Goal: Transaction & Acquisition: Purchase product/service

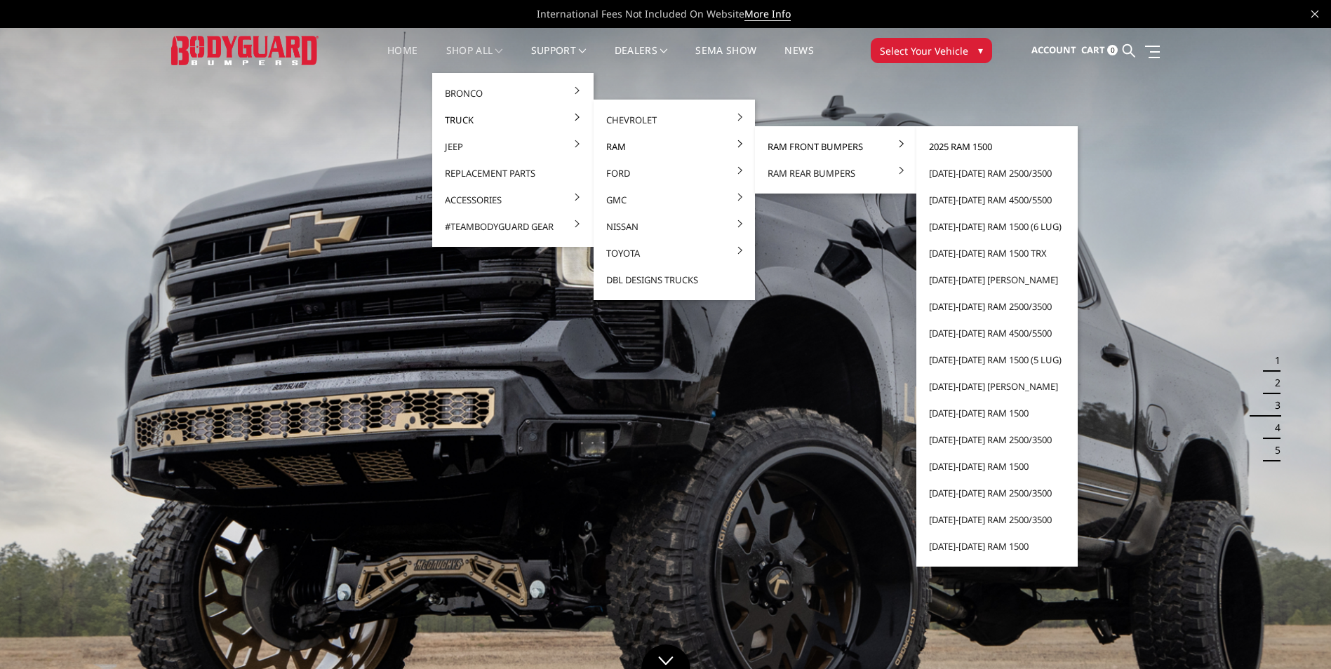
click at [945, 145] on link "2025 Ram 1500" at bounding box center [997, 146] width 150 height 27
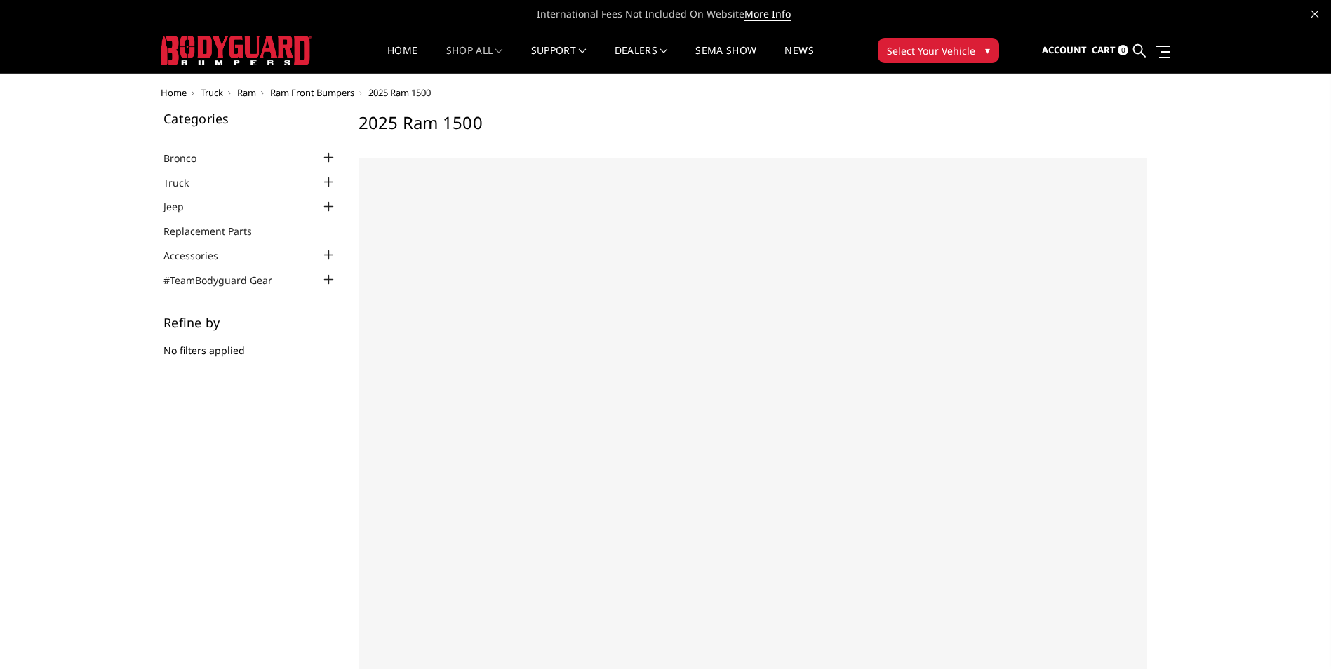
select select "US"
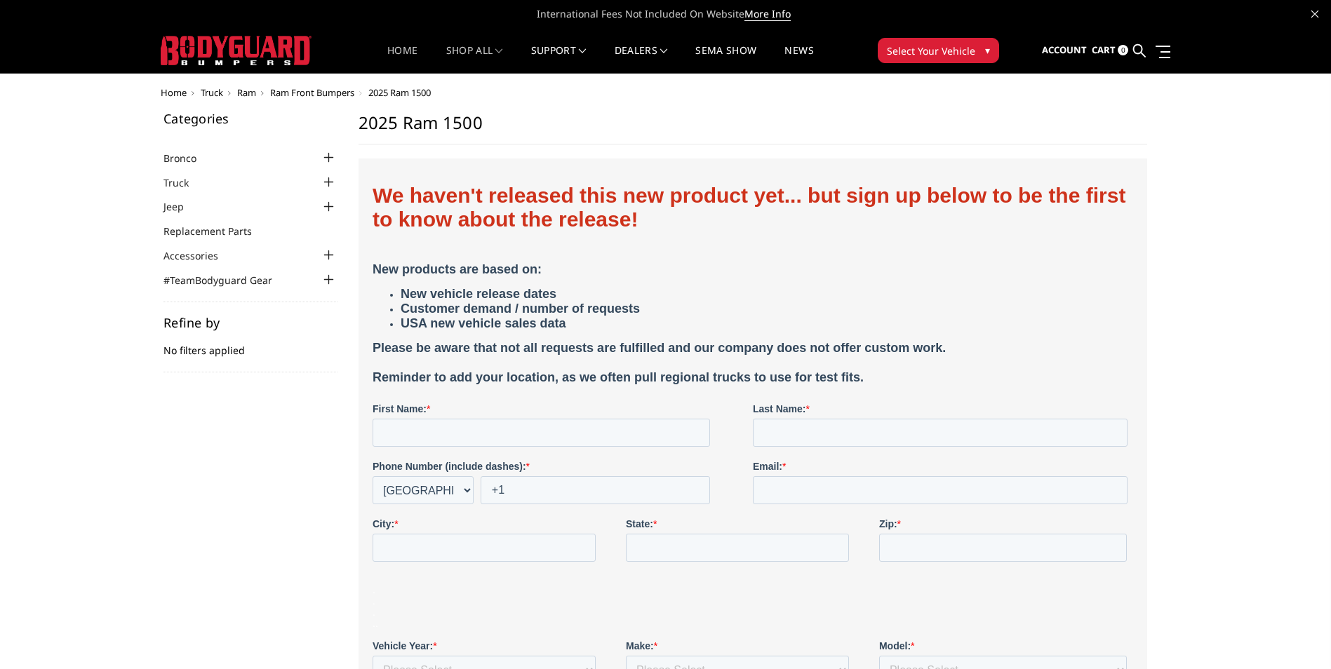
click at [406, 55] on link "Home" at bounding box center [402, 59] width 30 height 27
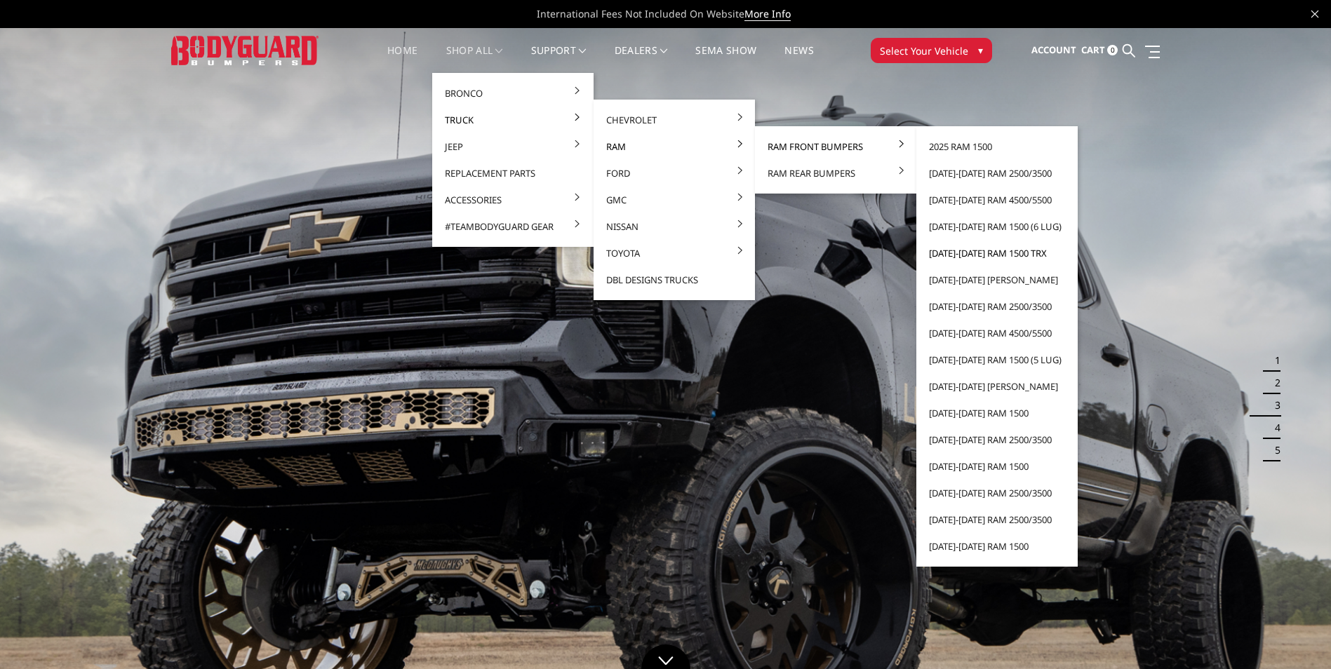
click at [998, 254] on link "[DATE]-[DATE] Ram 1500 TRX" at bounding box center [997, 253] width 150 height 27
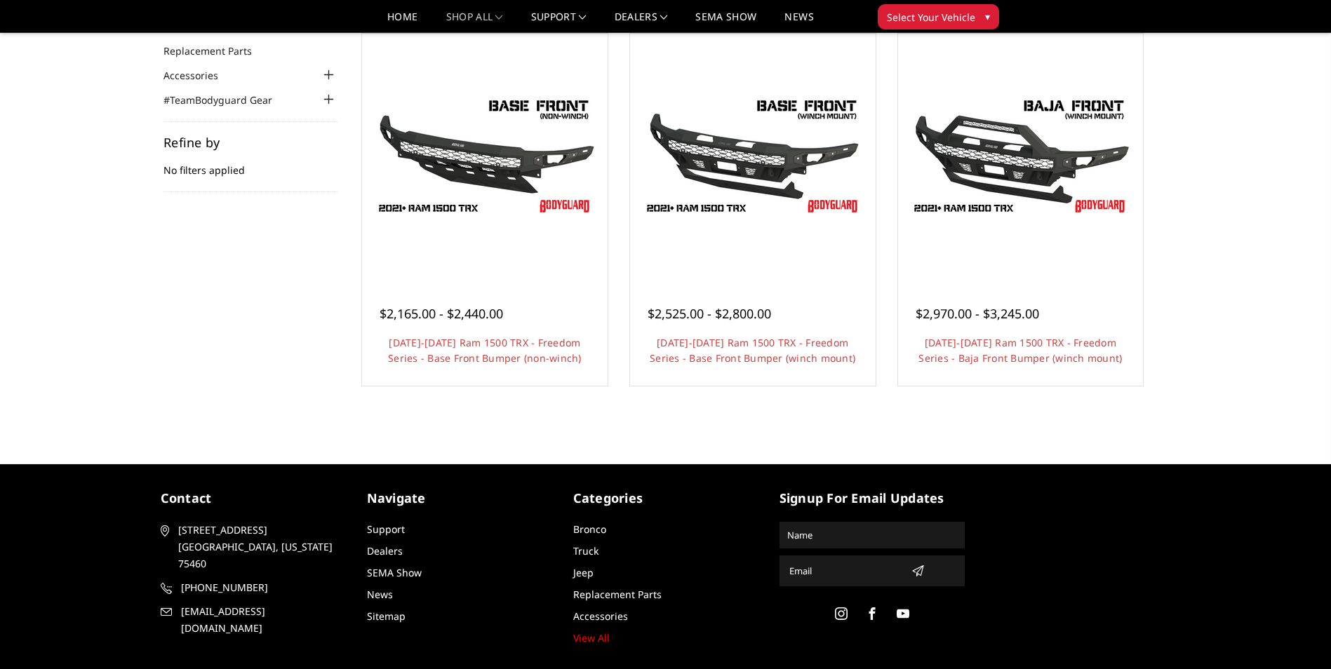
scroll to position [140, 0]
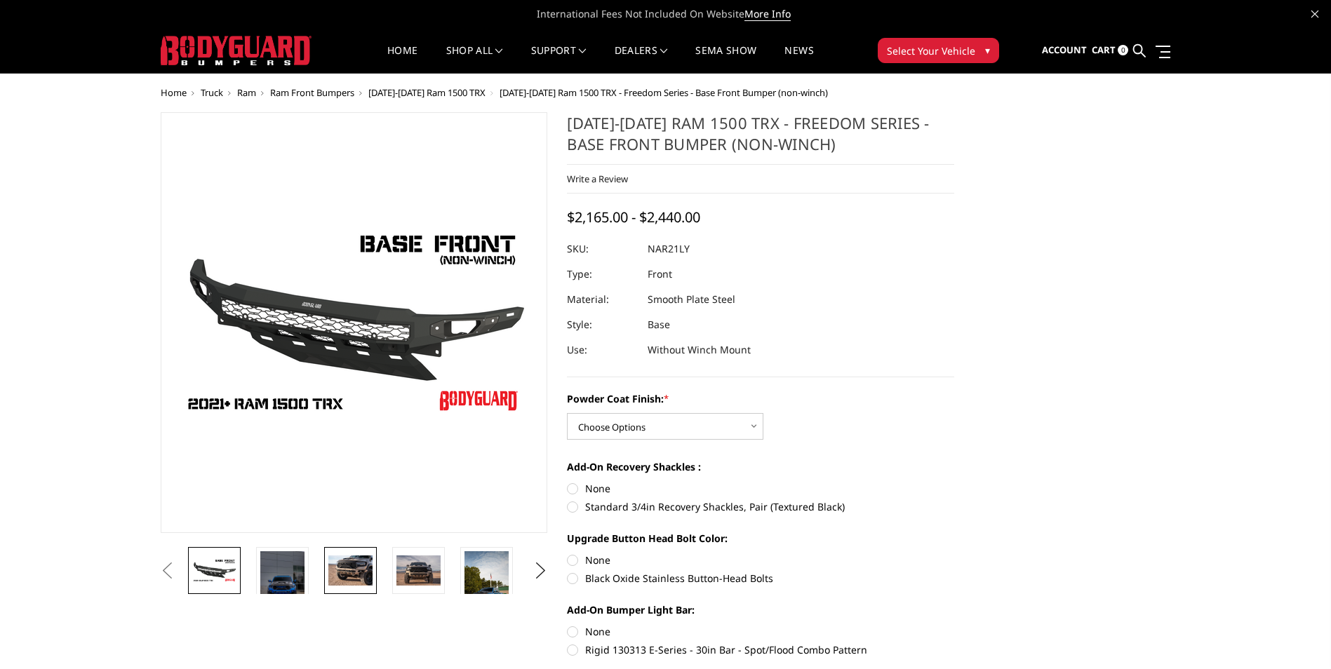
click at [356, 579] on img at bounding box center [350, 570] width 44 height 29
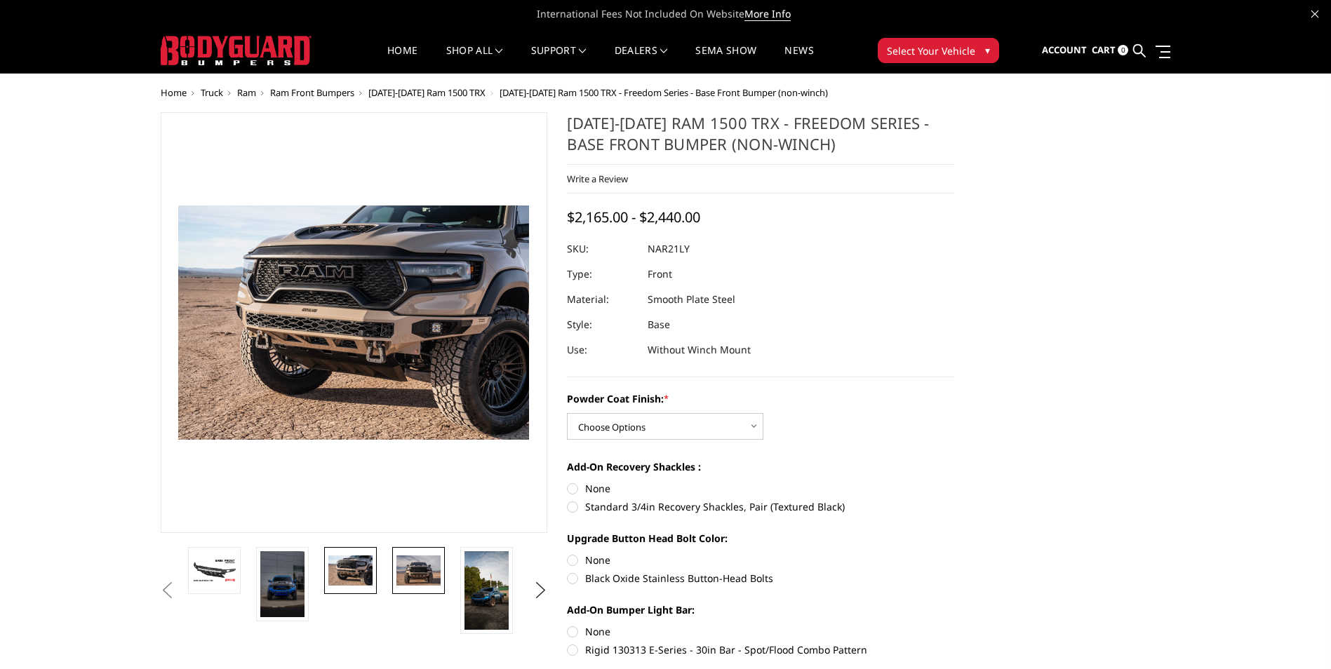
click at [412, 572] on img at bounding box center [418, 570] width 44 height 29
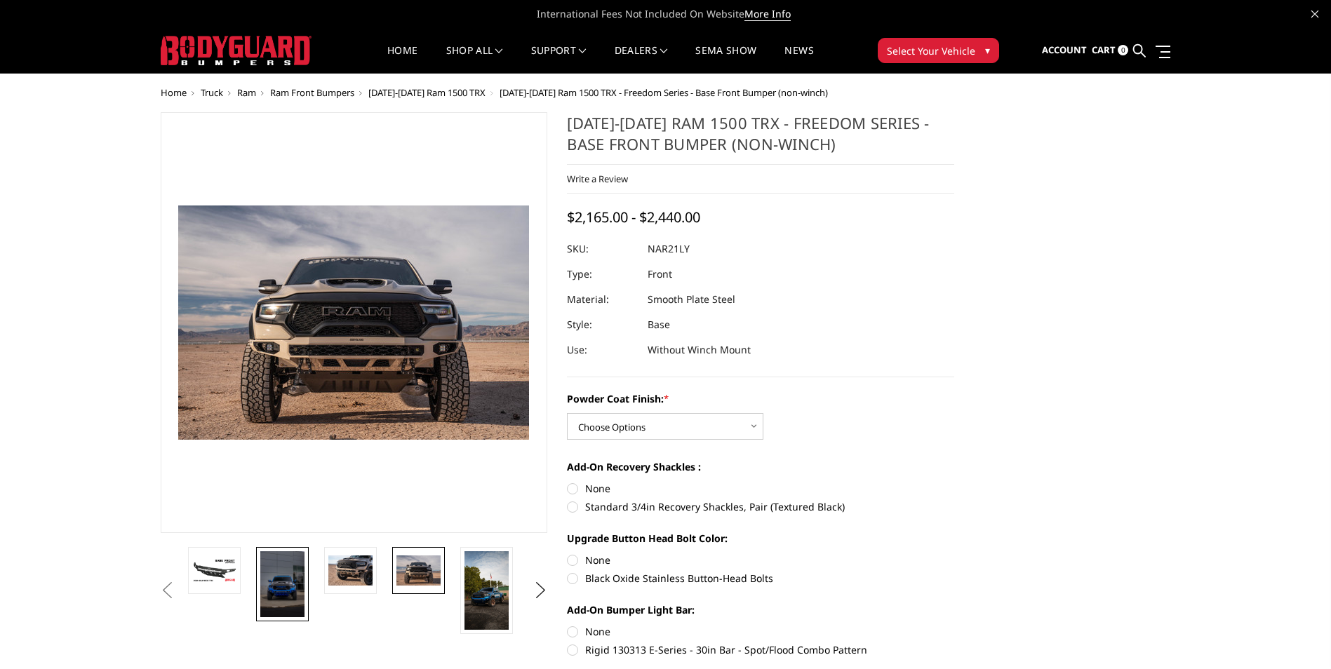
click at [293, 579] on img at bounding box center [282, 584] width 44 height 66
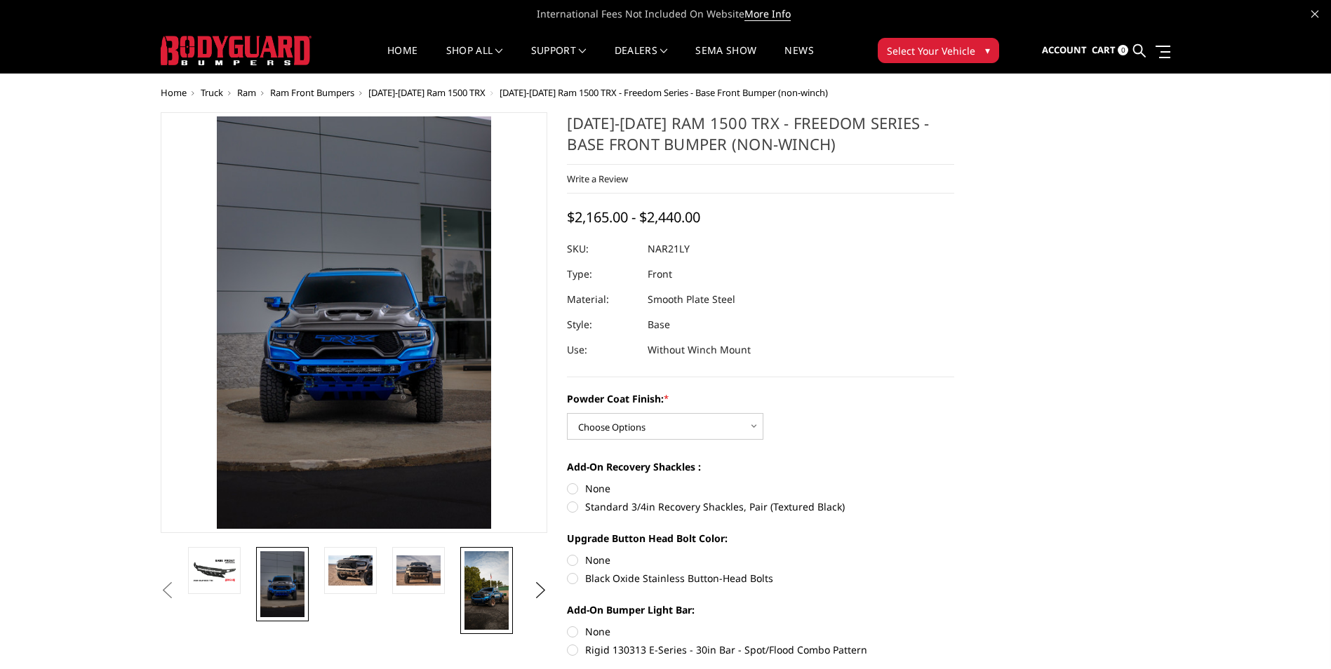
click at [483, 591] on img at bounding box center [486, 590] width 44 height 79
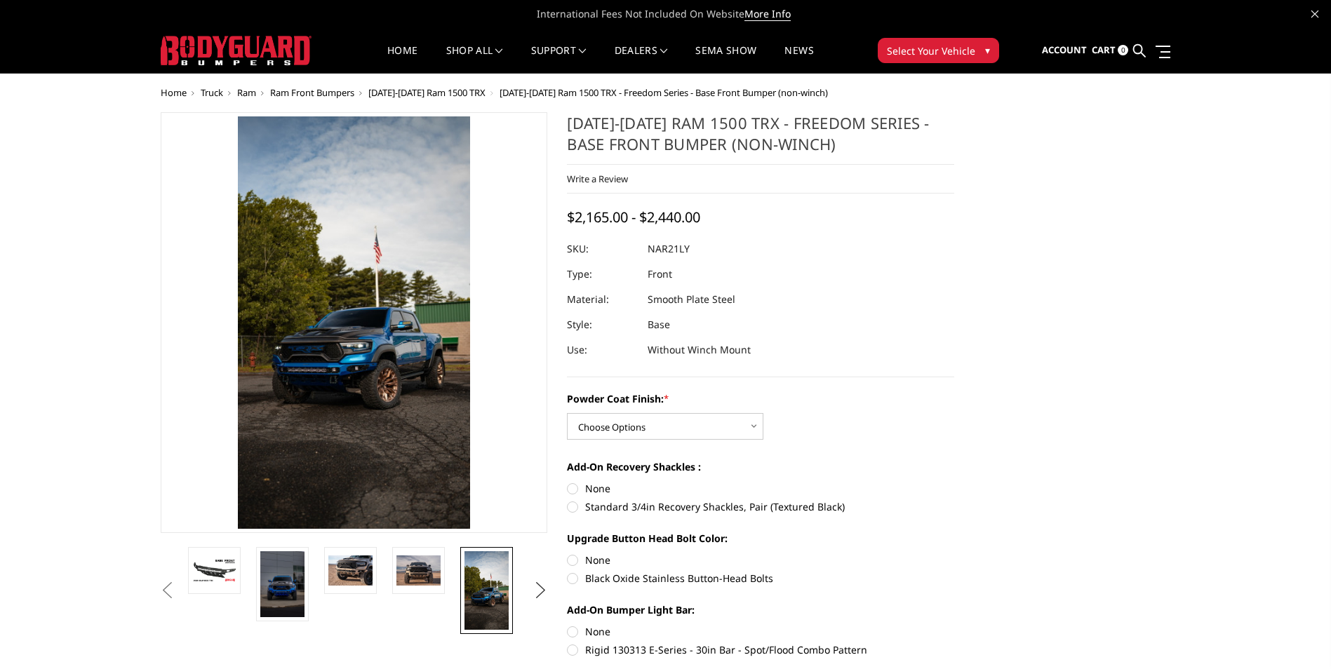
click at [544, 591] on button "Next" at bounding box center [540, 590] width 21 height 21
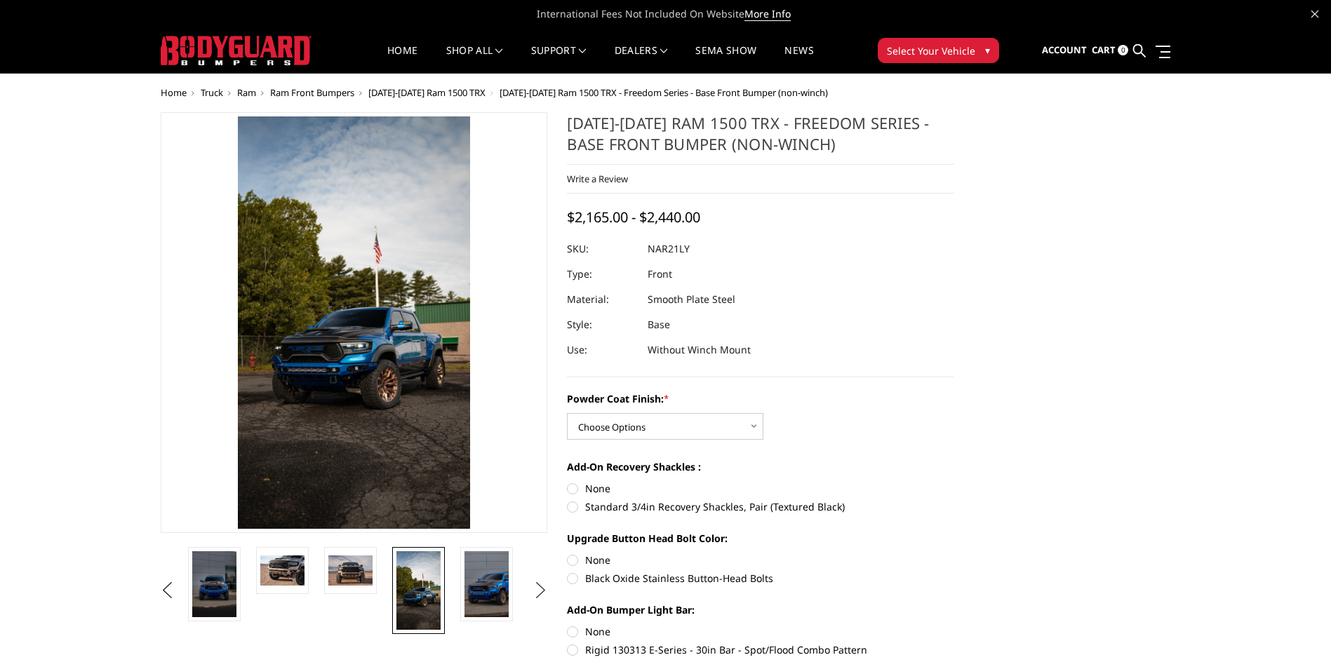
click at [544, 591] on button "Next" at bounding box center [540, 590] width 21 height 21
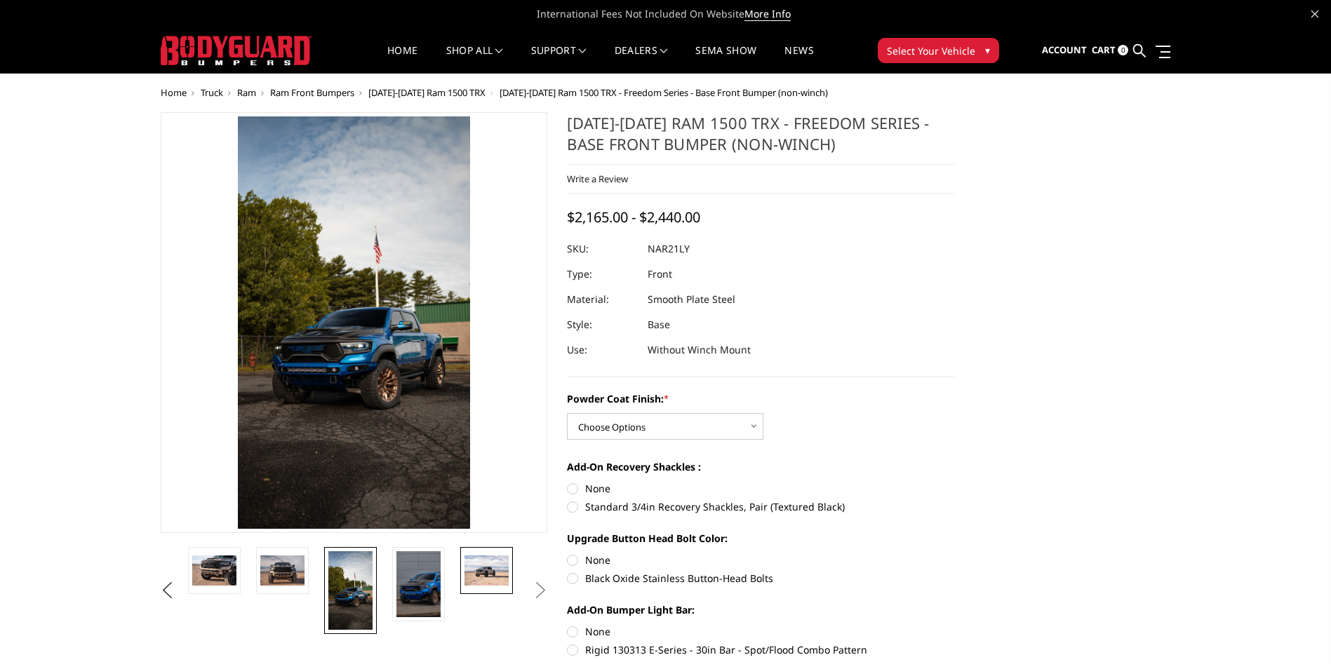
click at [502, 578] on img at bounding box center [486, 570] width 44 height 29
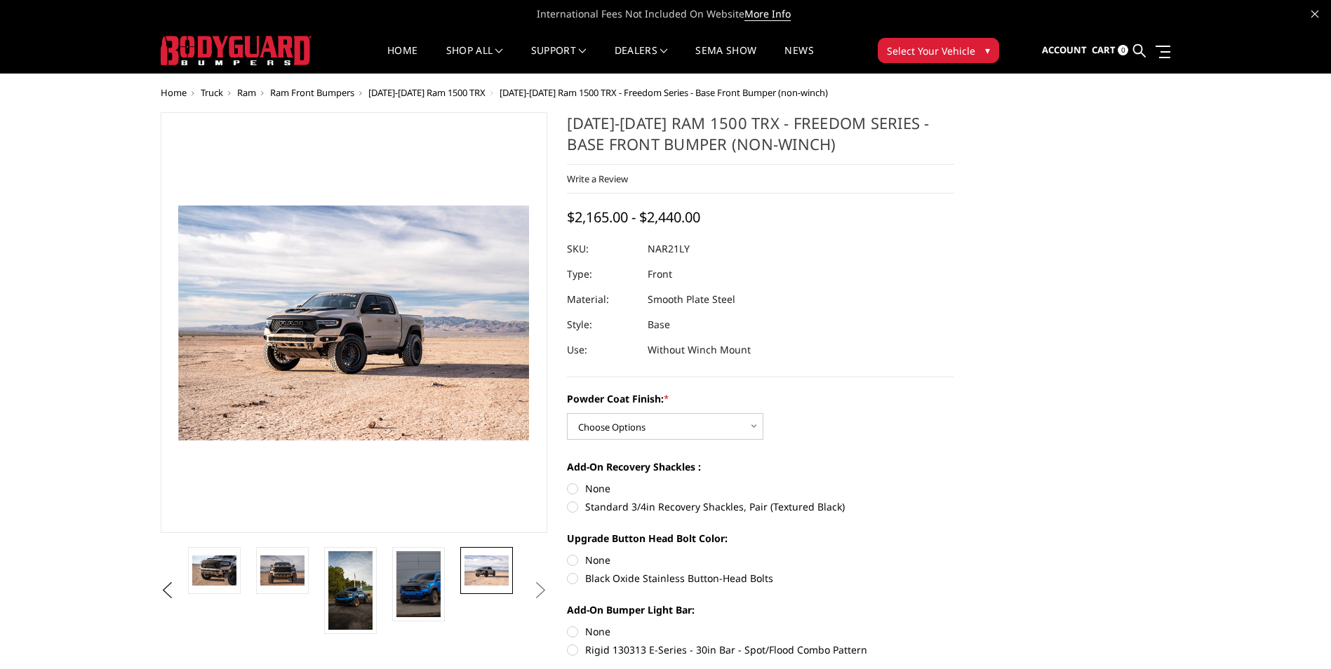
click at [542, 596] on button "Next" at bounding box center [540, 590] width 21 height 21
click at [427, 585] on img at bounding box center [418, 584] width 44 height 66
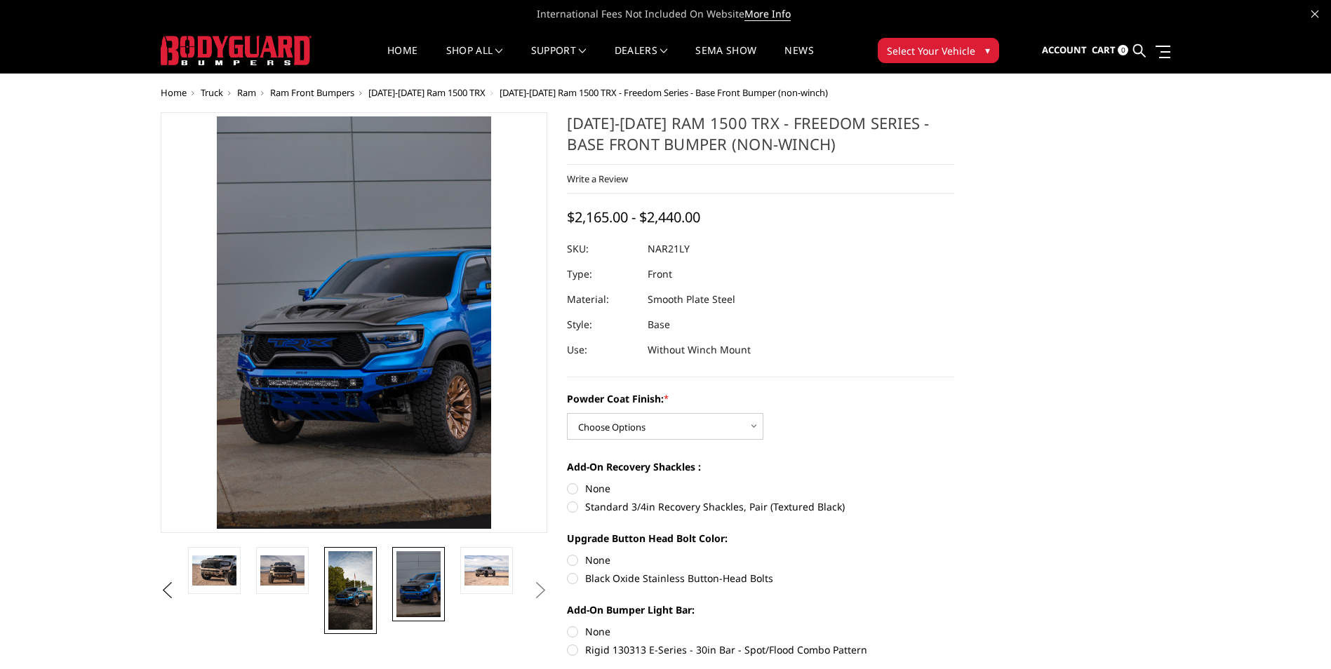
click at [361, 605] on img at bounding box center [350, 590] width 44 height 79
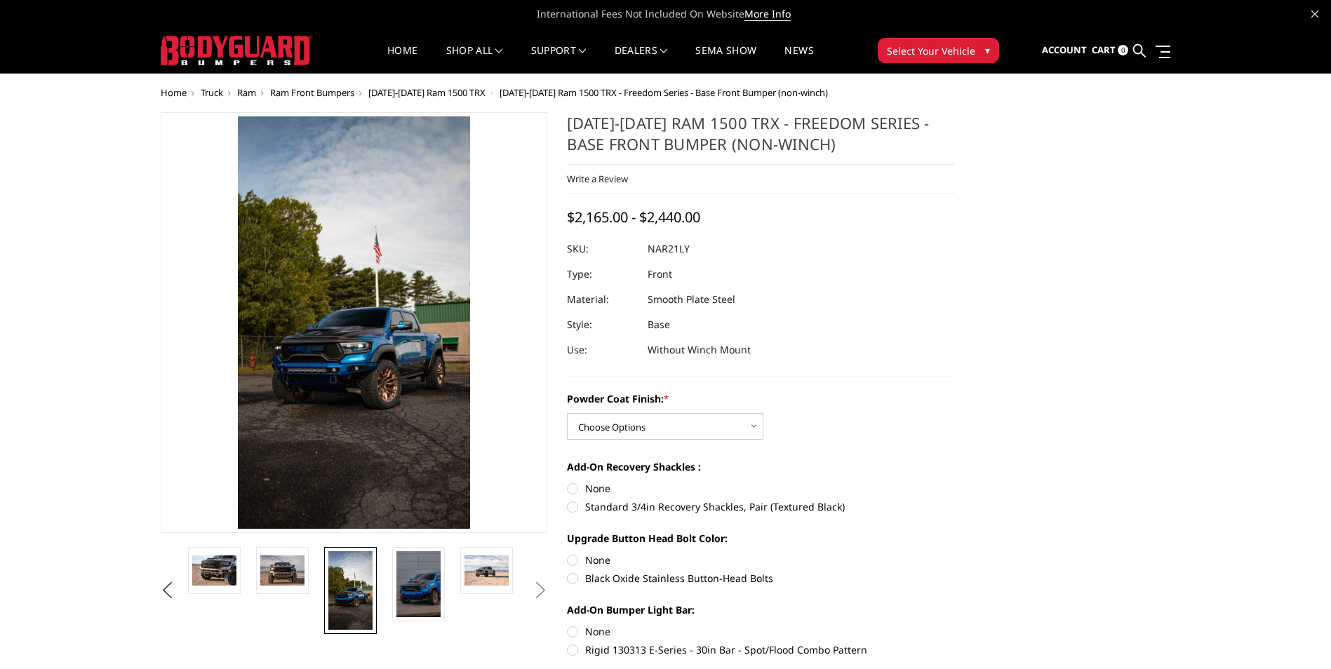
click at [383, 342] on img at bounding box center [298, 218] width 505 height 898
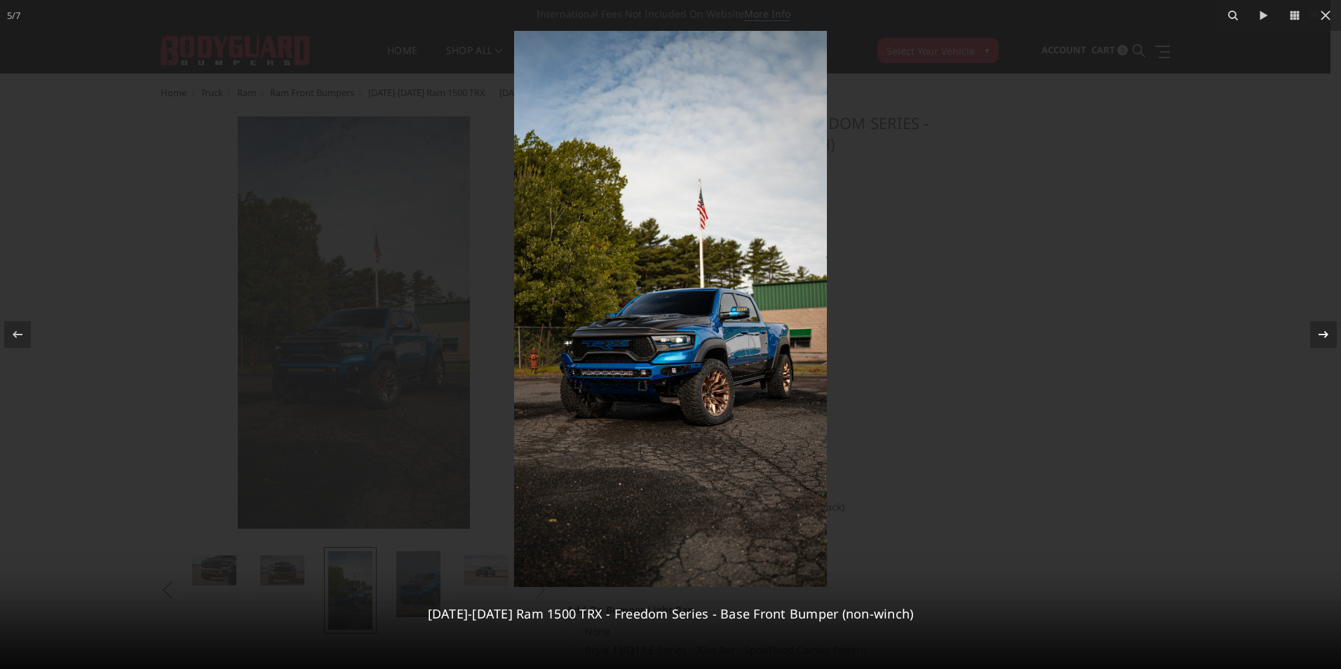
click at [1326, 335] on icon at bounding box center [1324, 334] width 10 height 7
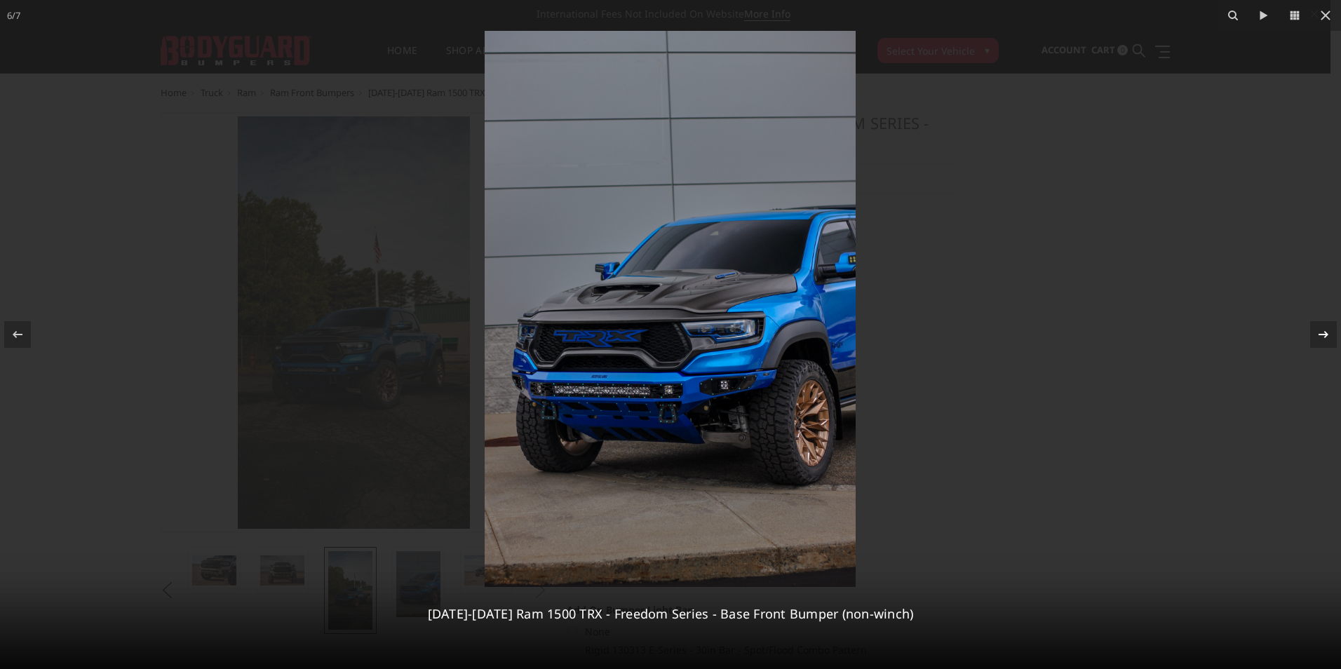
click at [1326, 335] on icon at bounding box center [1324, 334] width 10 height 7
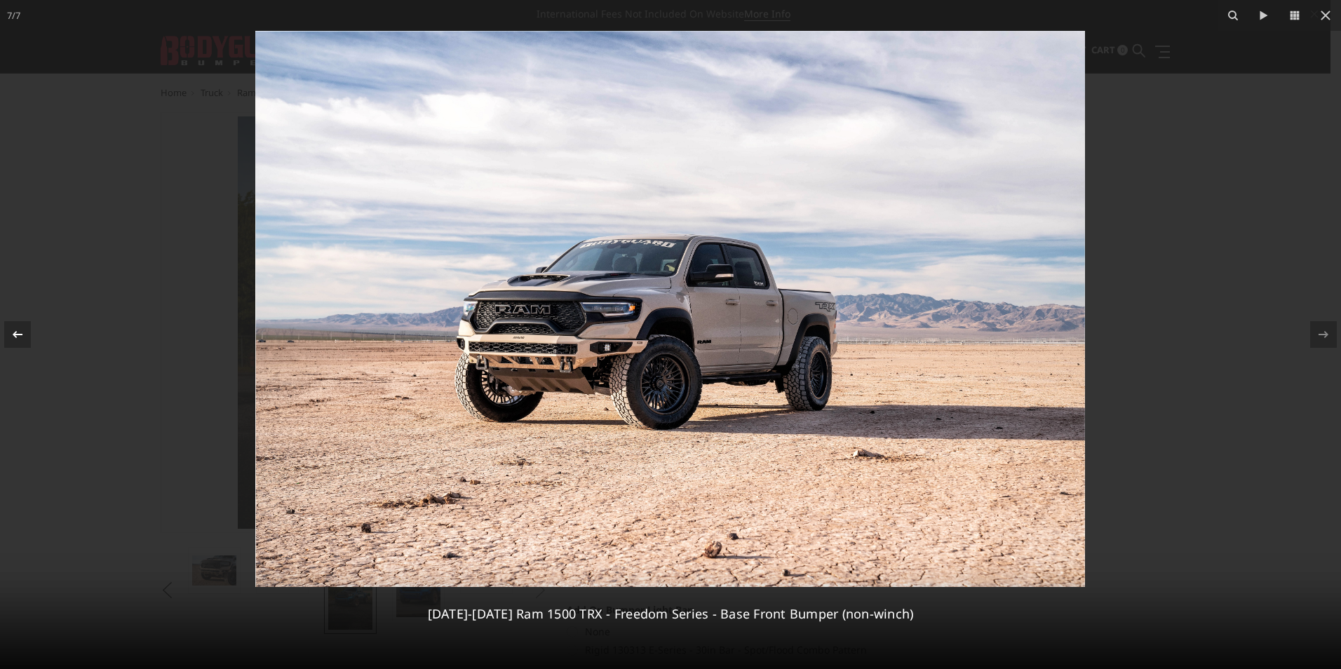
click at [18, 337] on icon at bounding box center [17, 334] width 17 height 17
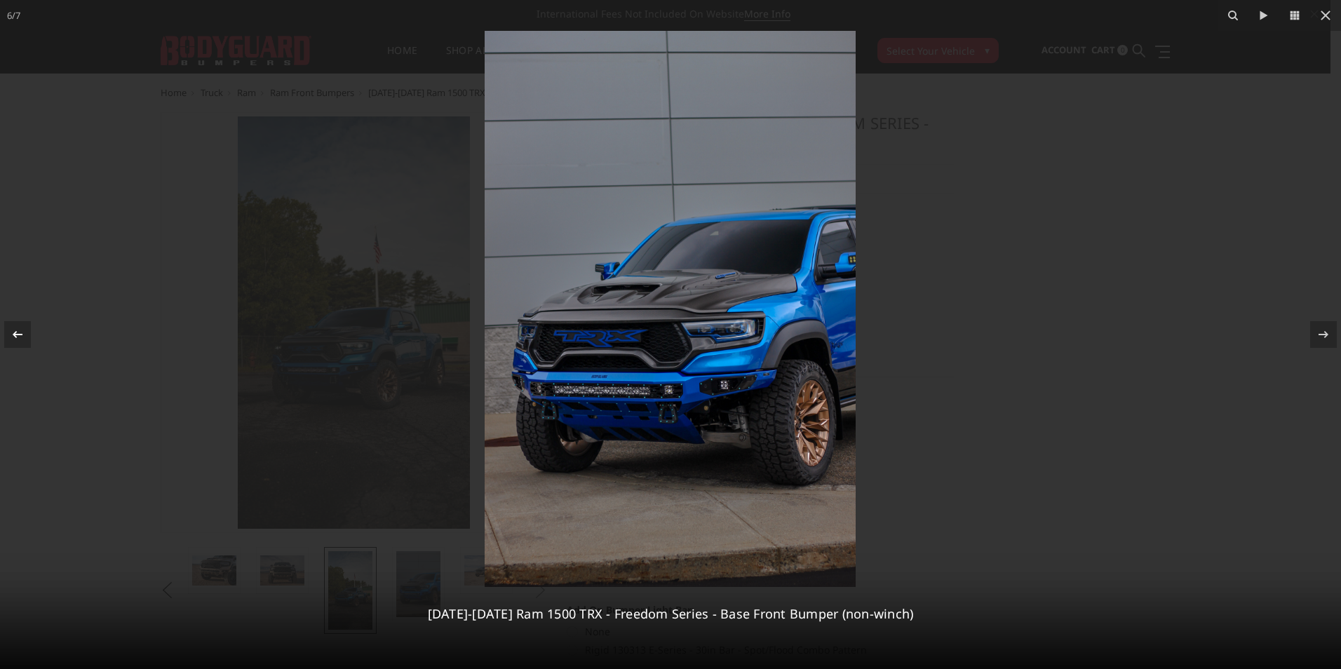
click at [18, 330] on icon at bounding box center [17, 334] width 17 height 17
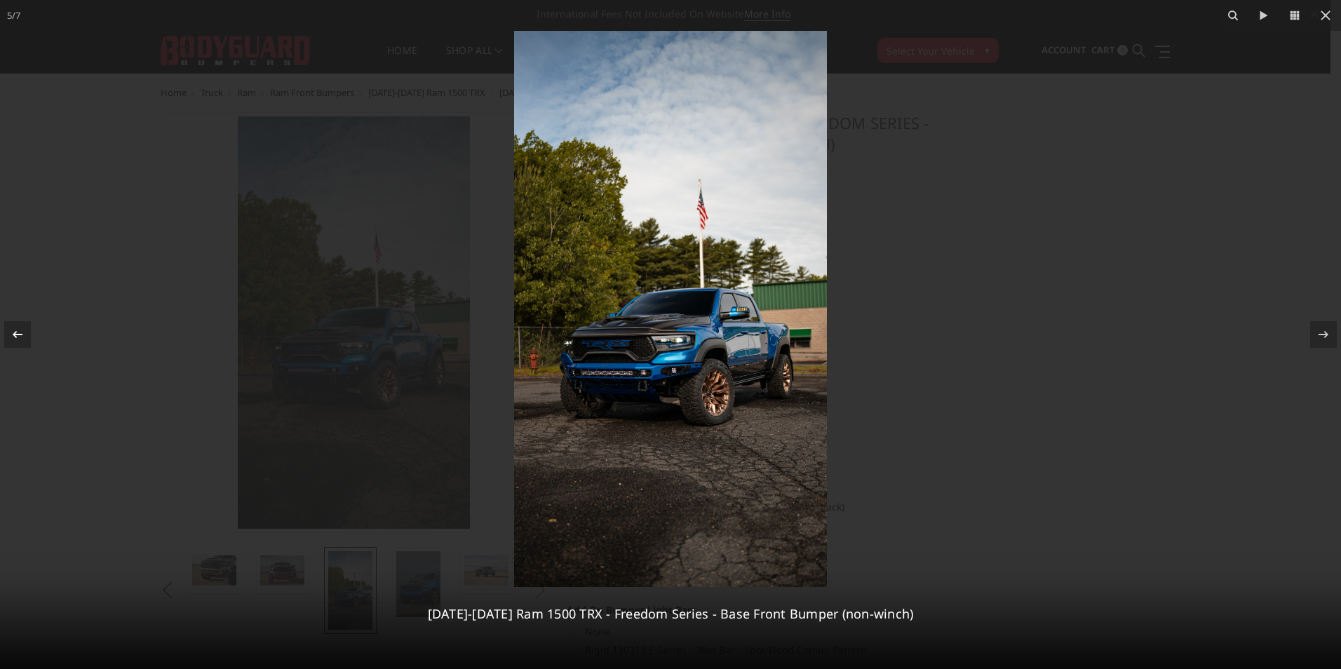
click at [18, 330] on icon at bounding box center [17, 334] width 17 height 17
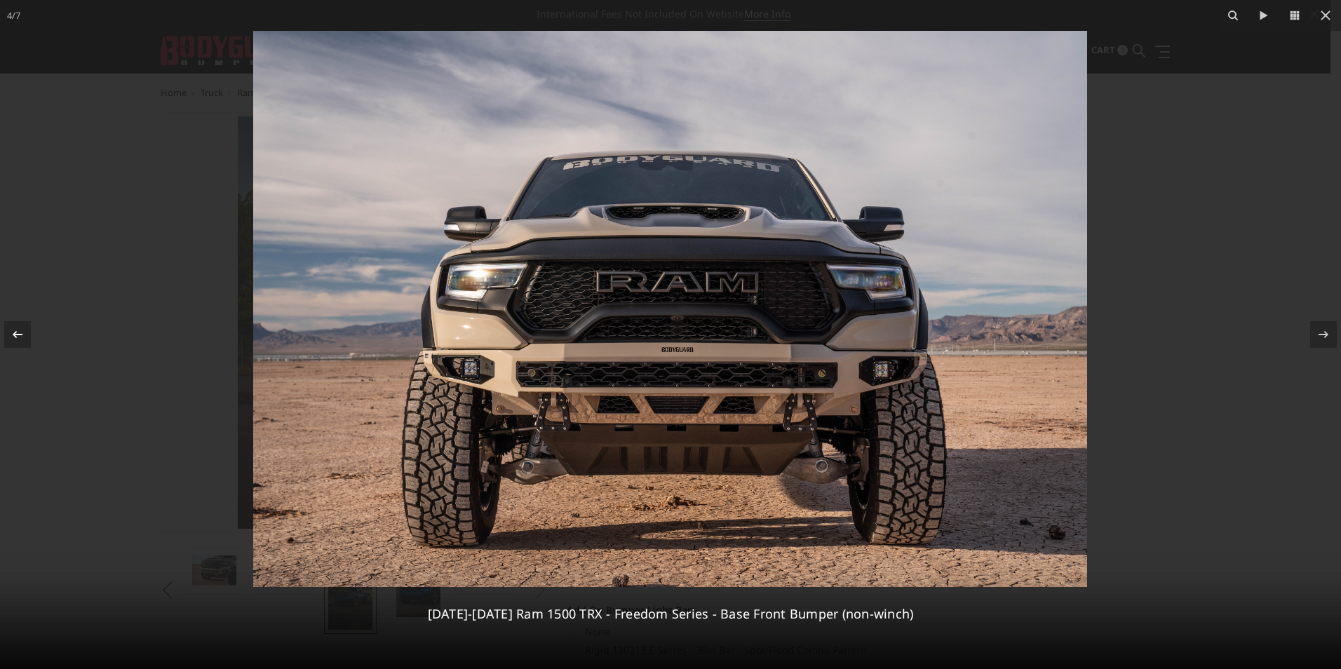
click at [11, 327] on icon at bounding box center [17, 334] width 17 height 17
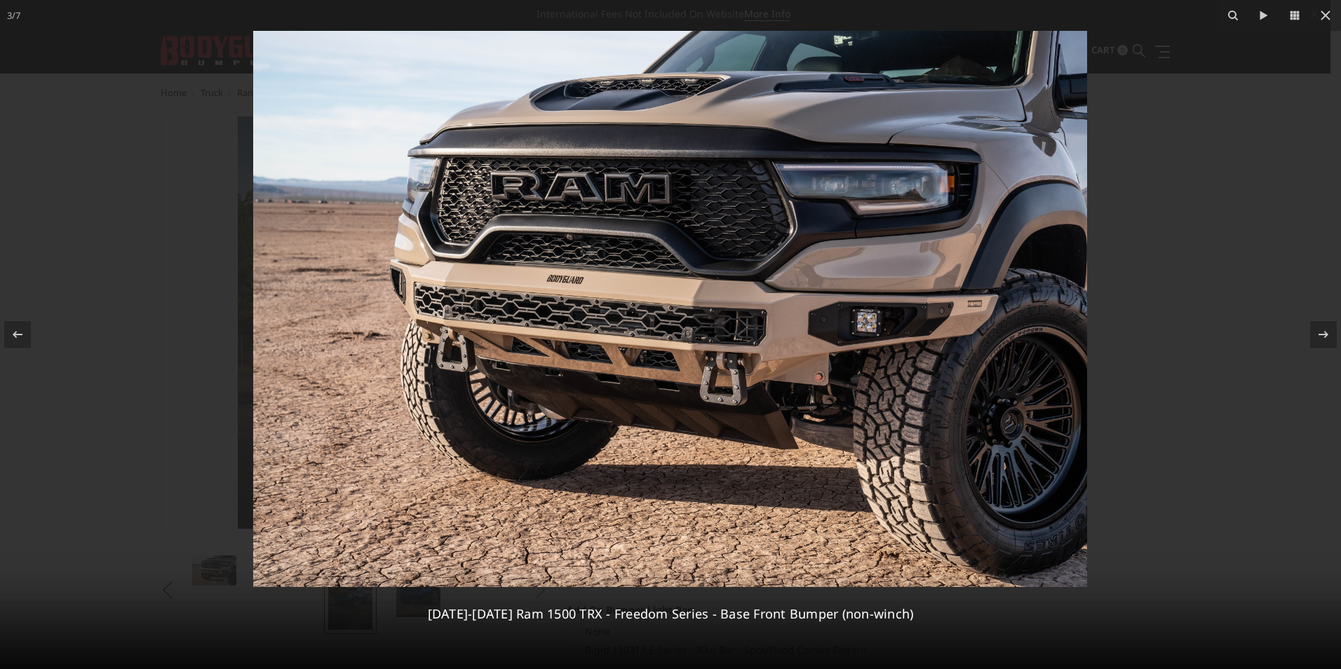
drag, startPoint x: 1324, startPoint y: 335, endPoint x: 899, endPoint y: 283, distance: 427.6
click at [1327, 333] on icon at bounding box center [1324, 334] width 10 height 7
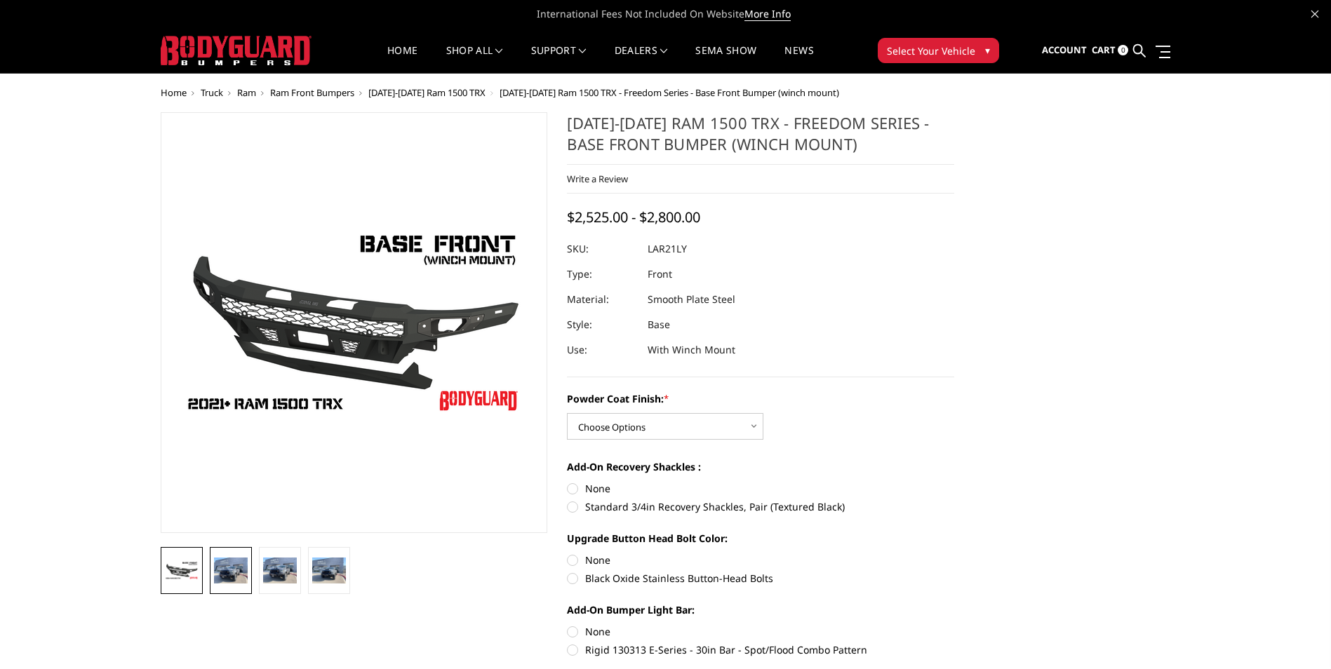
click at [227, 578] on img at bounding box center [231, 570] width 34 height 25
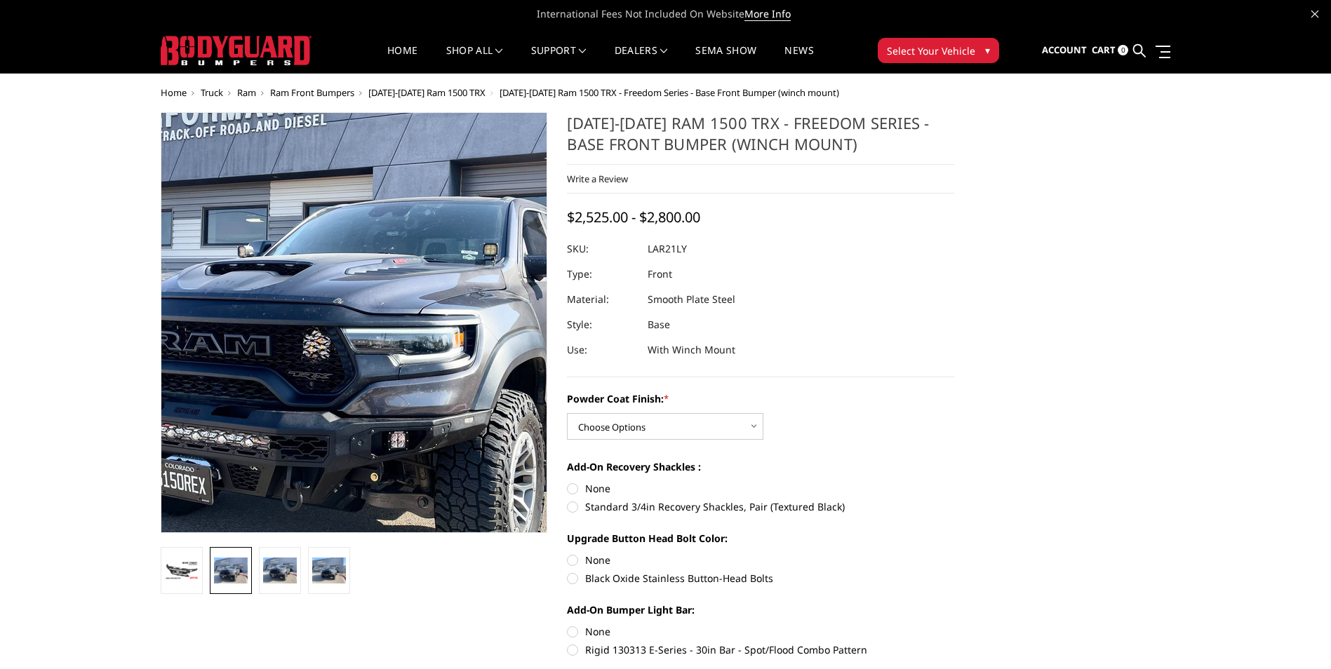
click at [327, 348] on img at bounding box center [390, 308] width 898 height 674
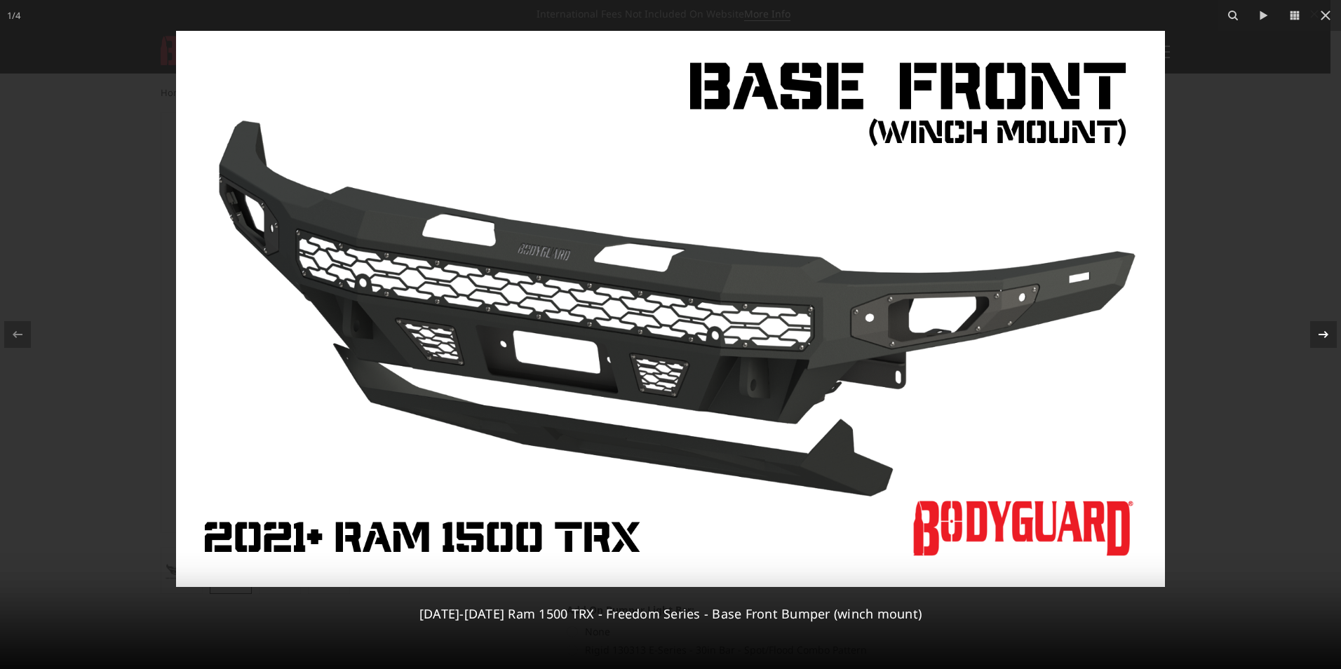
click at [1322, 329] on icon at bounding box center [1323, 334] width 17 height 17
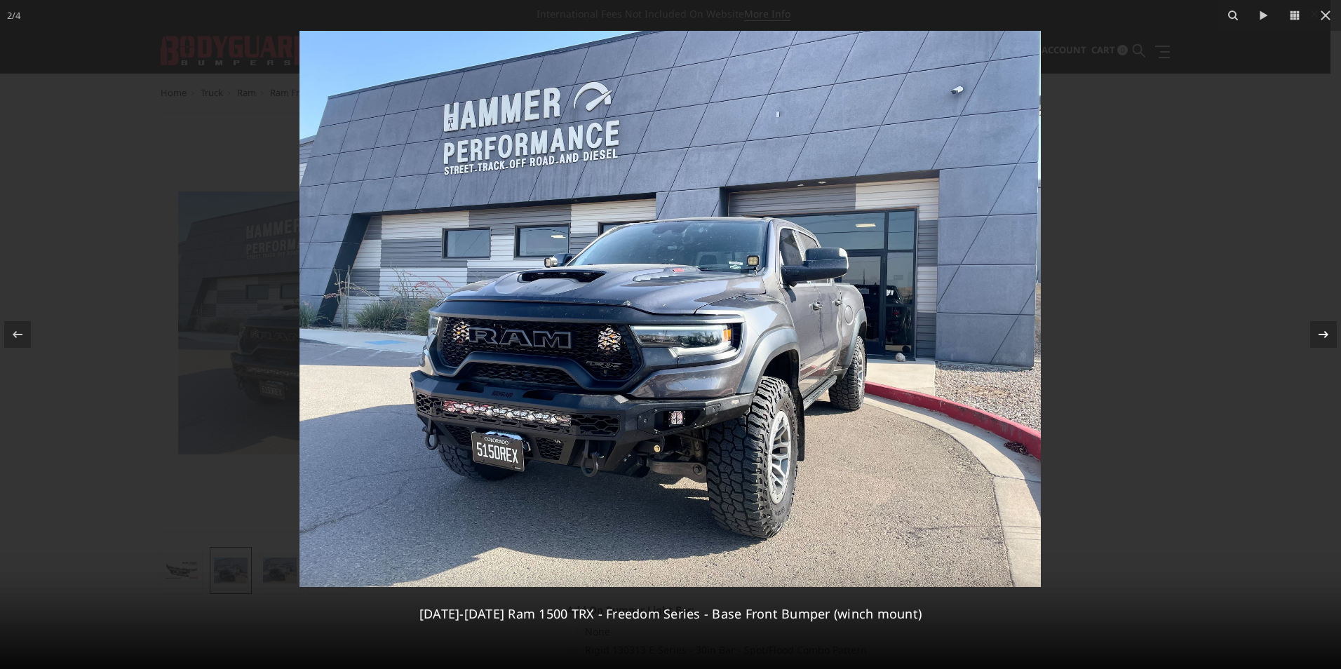
click at [1322, 330] on icon at bounding box center [1323, 334] width 17 height 17
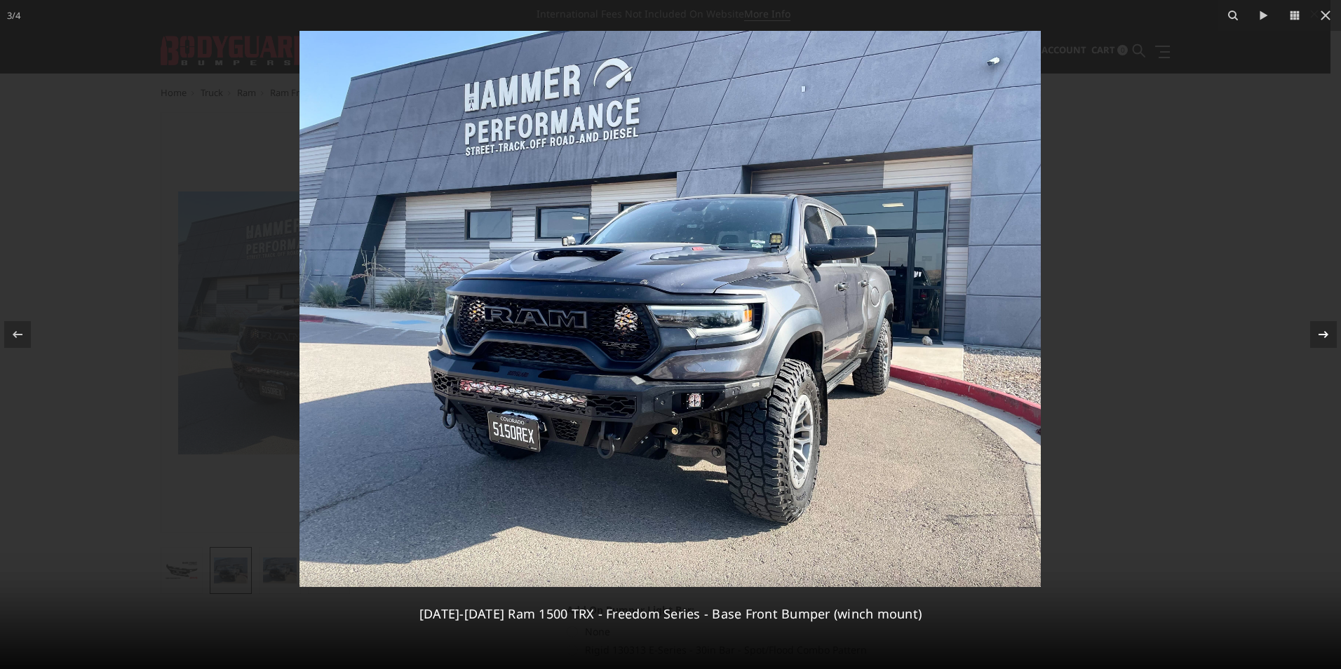
click at [1322, 330] on icon at bounding box center [1323, 334] width 17 height 17
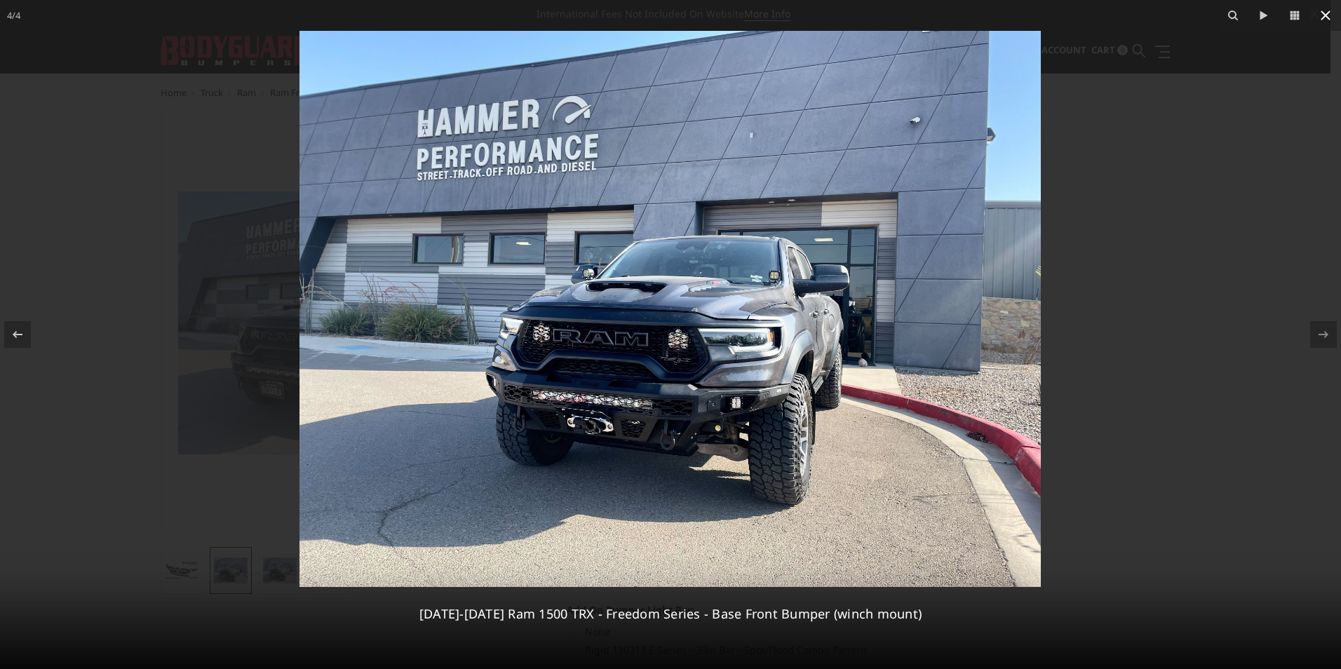
drag, startPoint x: 1322, startPoint y: 8, endPoint x: 1296, endPoint y: 1, distance: 27.6
click at [1315, 6] on button at bounding box center [1326, 15] width 31 height 31
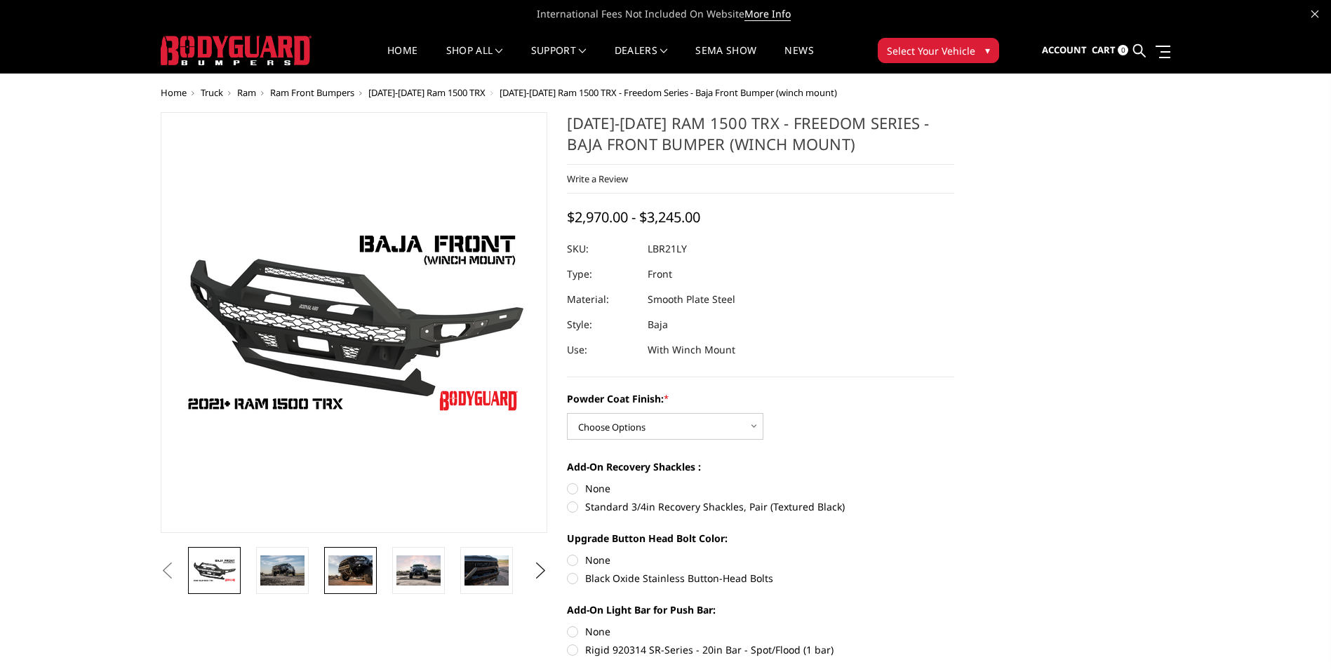
click at [351, 575] on img at bounding box center [350, 570] width 44 height 29
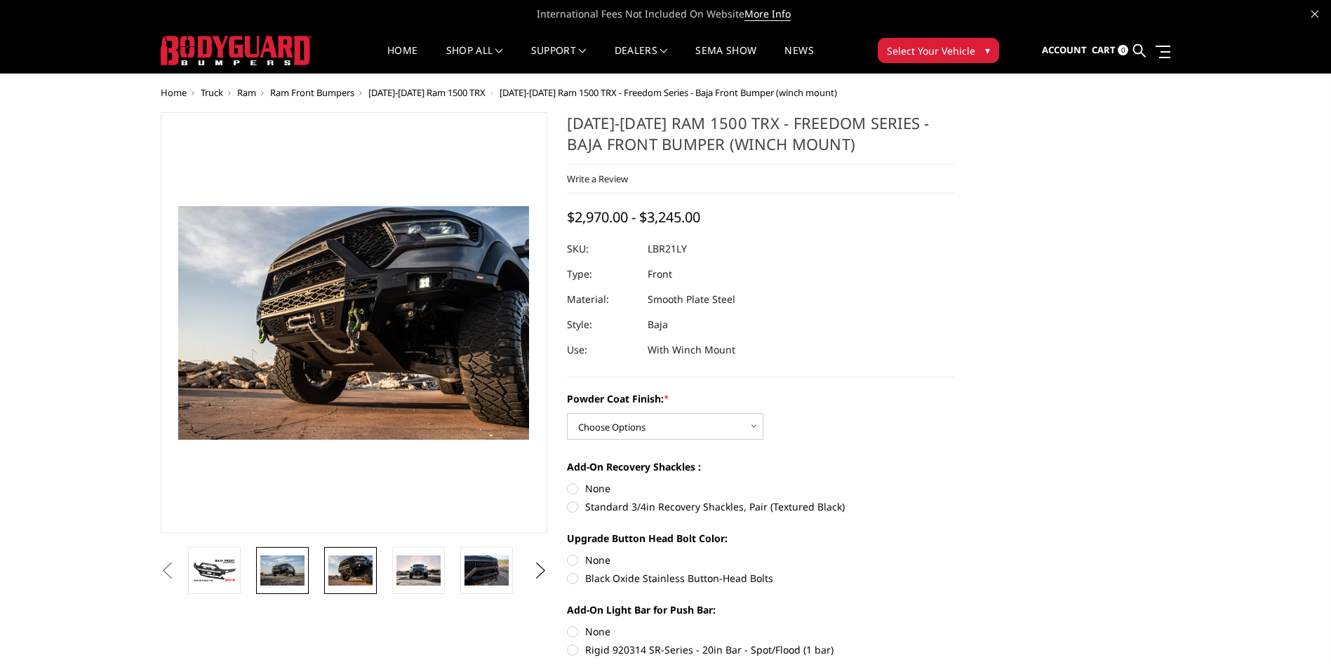
click at [284, 567] on img at bounding box center [282, 570] width 44 height 29
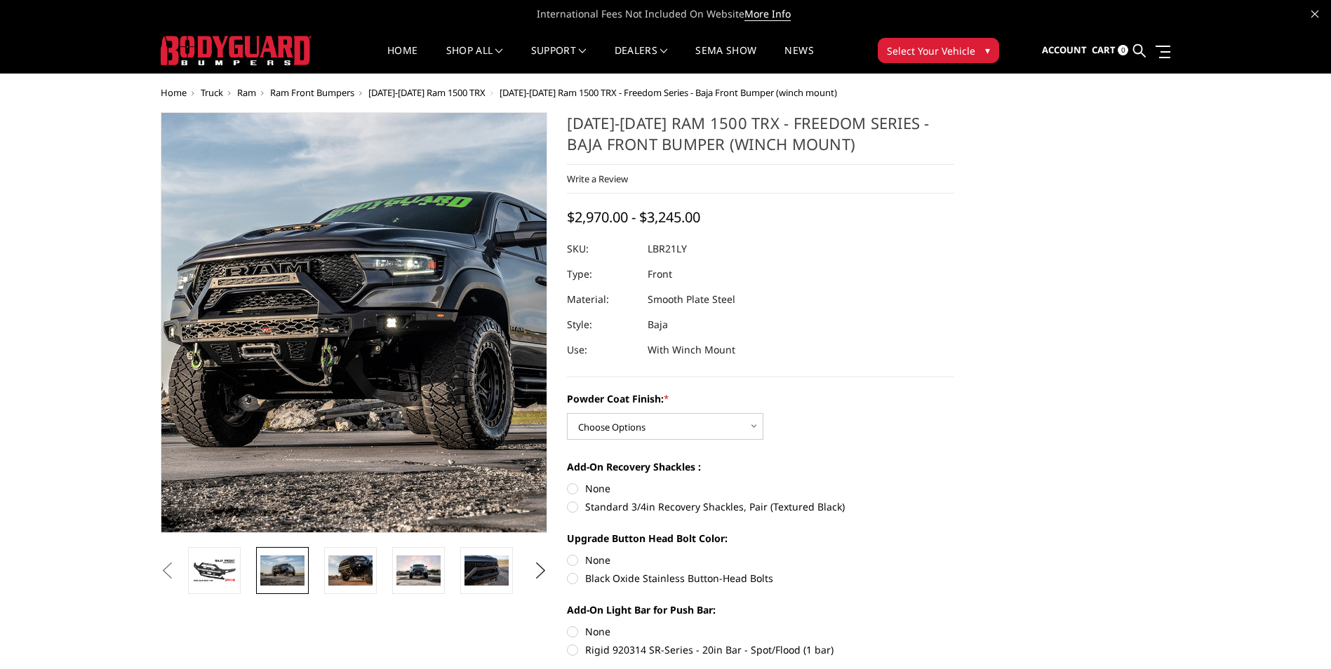
click at [333, 294] on img at bounding box center [384, 333] width 898 height 599
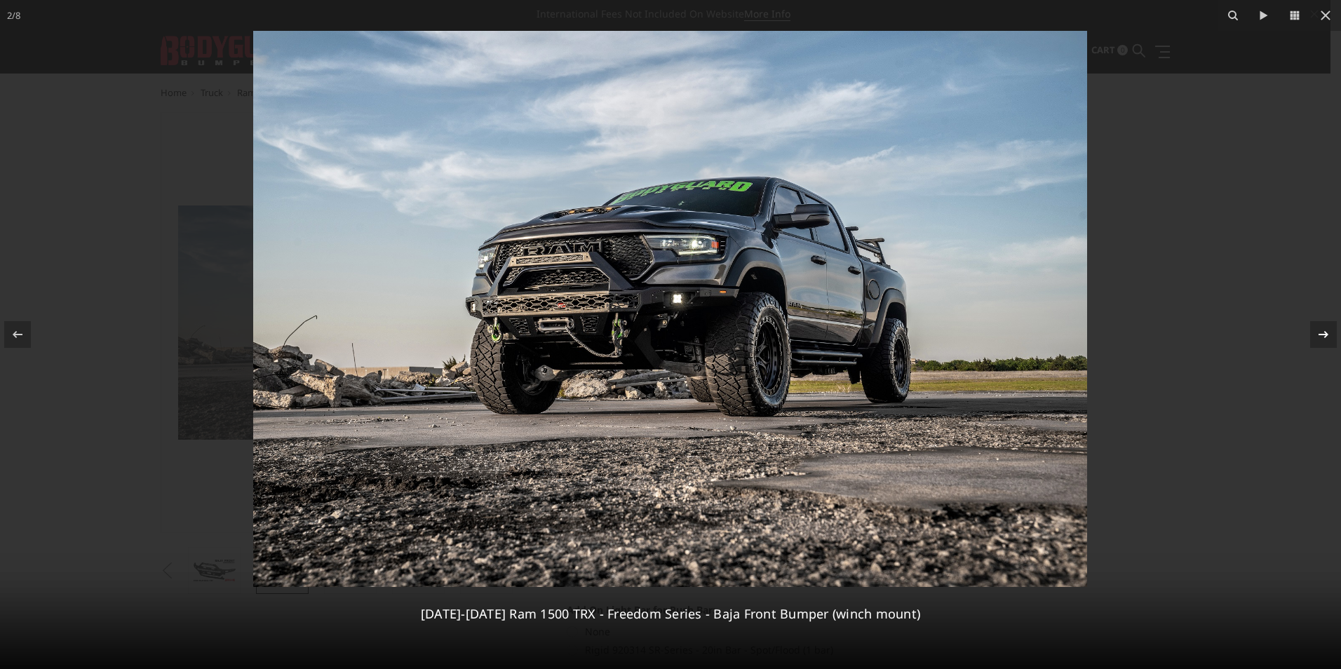
click at [1316, 336] on icon at bounding box center [1323, 334] width 17 height 17
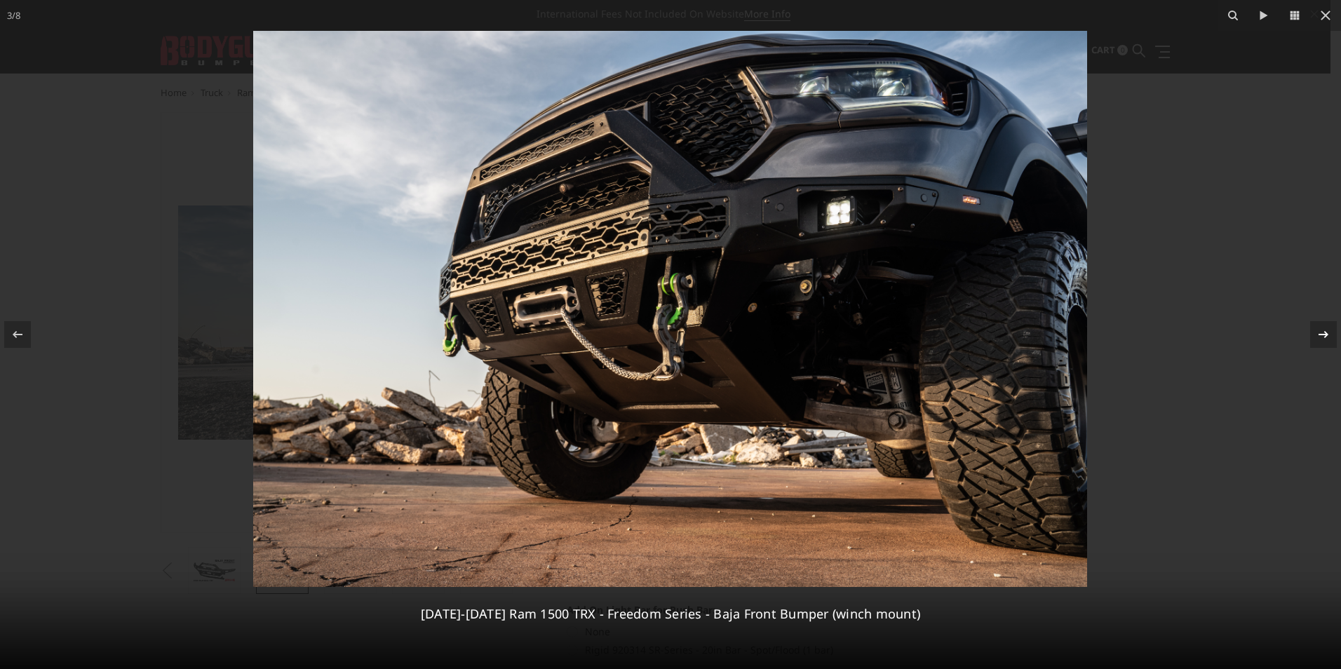
click at [1324, 336] on icon at bounding box center [1323, 334] width 17 height 17
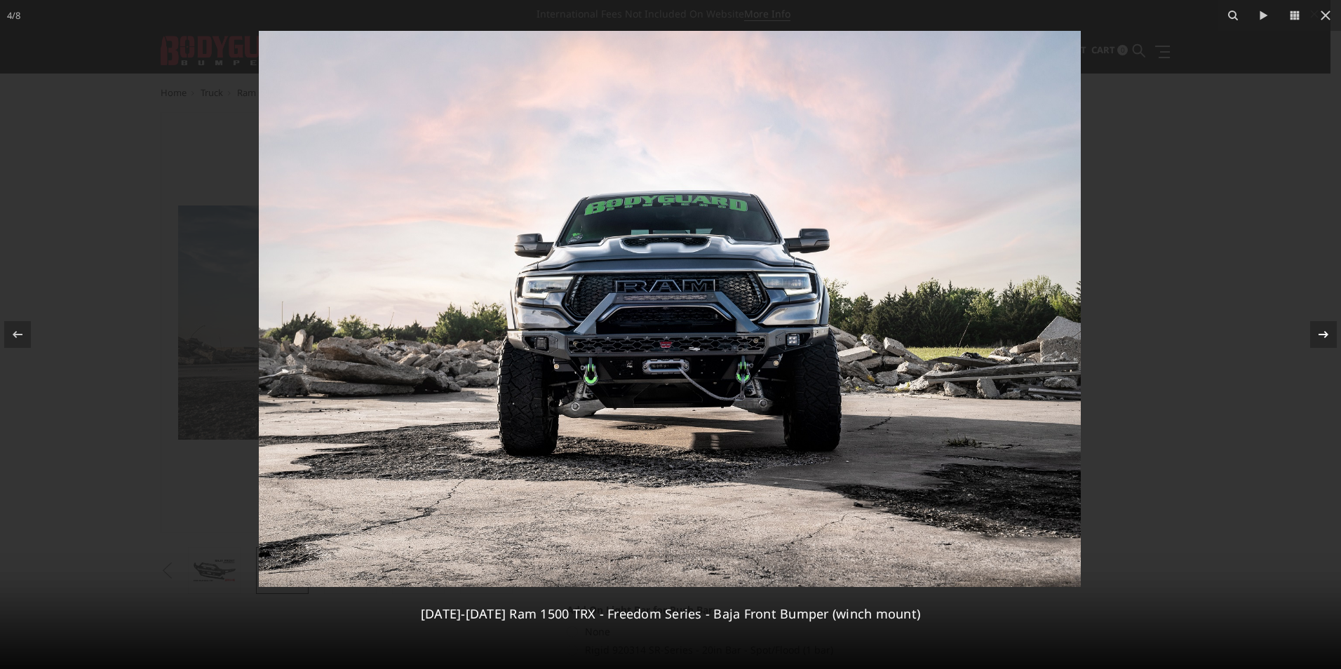
click at [1322, 326] on icon at bounding box center [1323, 334] width 17 height 17
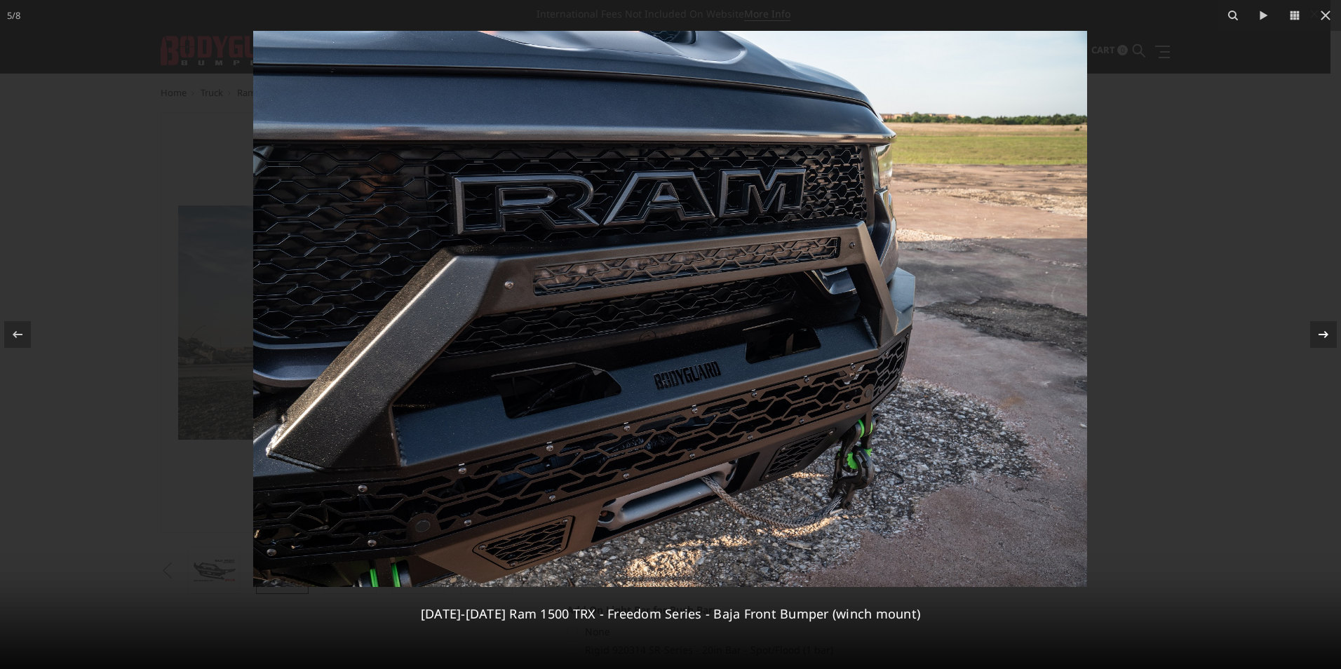
click at [1322, 330] on icon at bounding box center [1323, 334] width 17 height 17
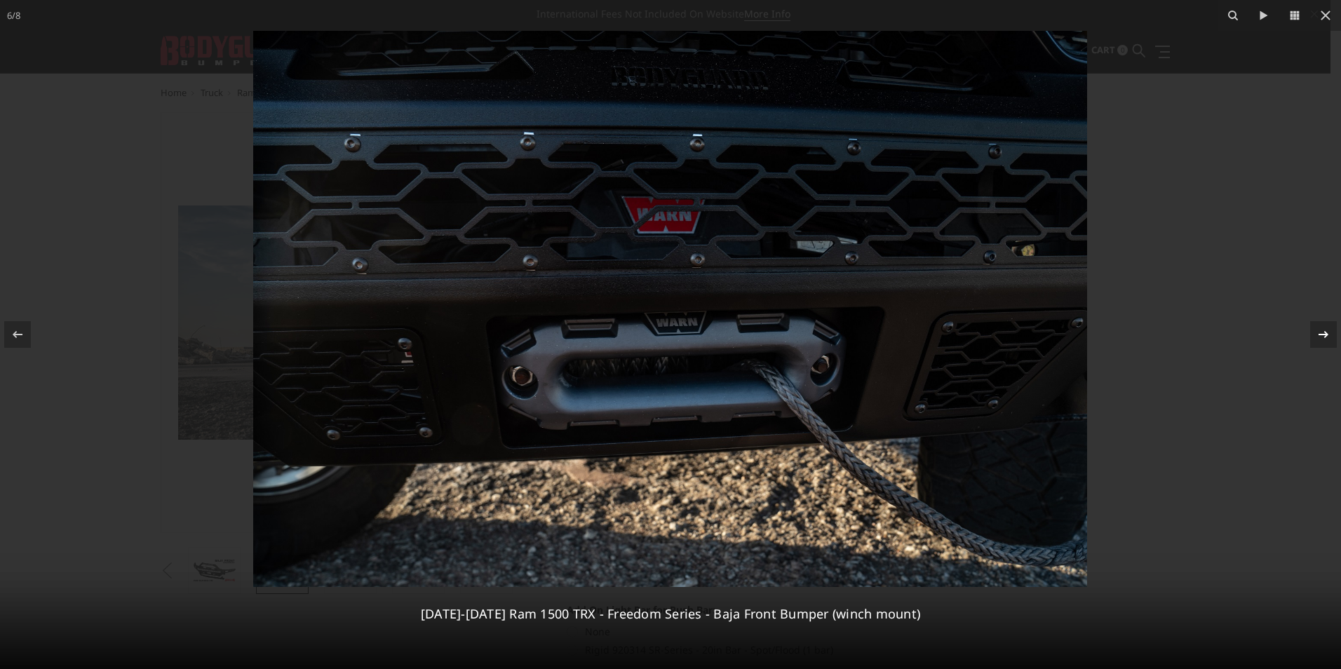
click at [1322, 330] on icon at bounding box center [1323, 334] width 17 height 17
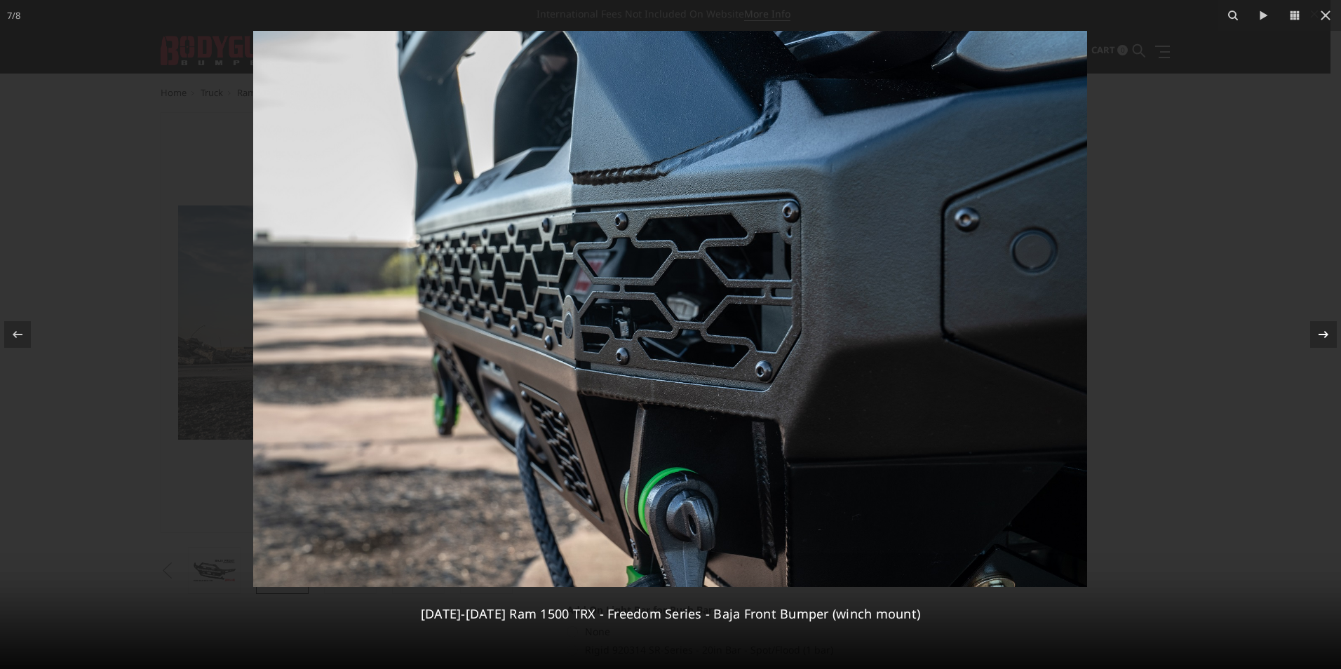
click at [1322, 330] on icon at bounding box center [1323, 334] width 17 height 17
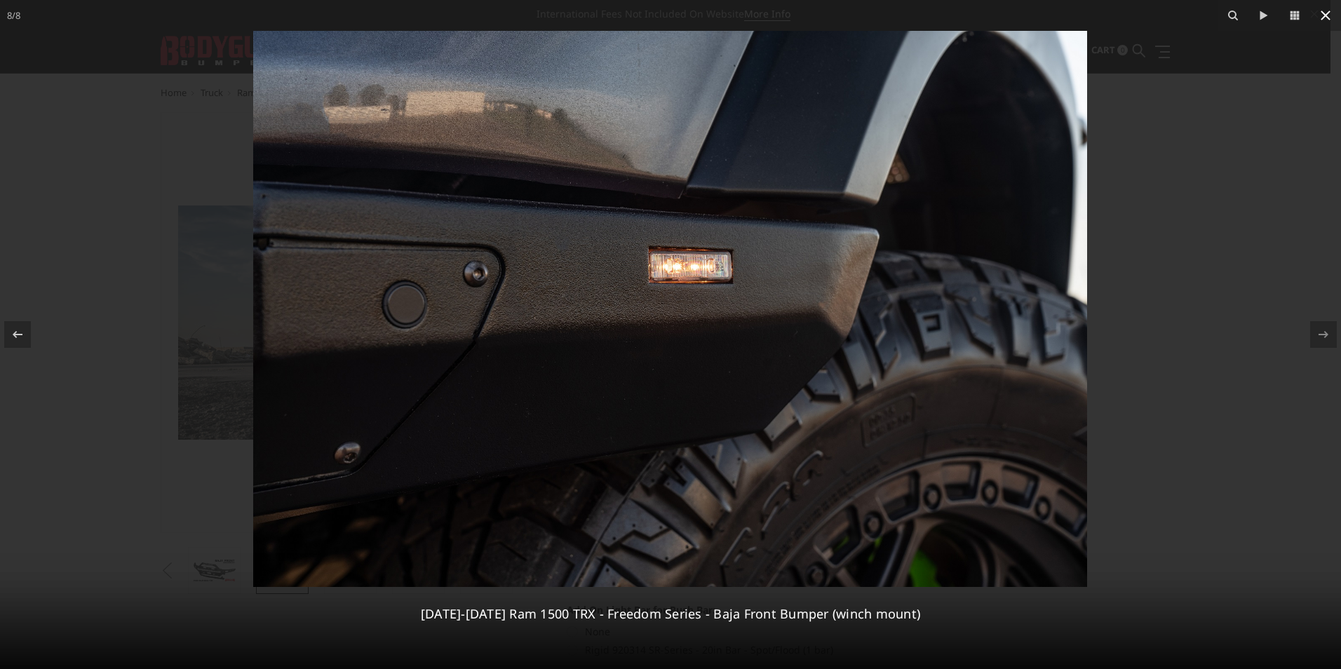
click at [1325, 17] on icon at bounding box center [1326, 16] width 10 height 10
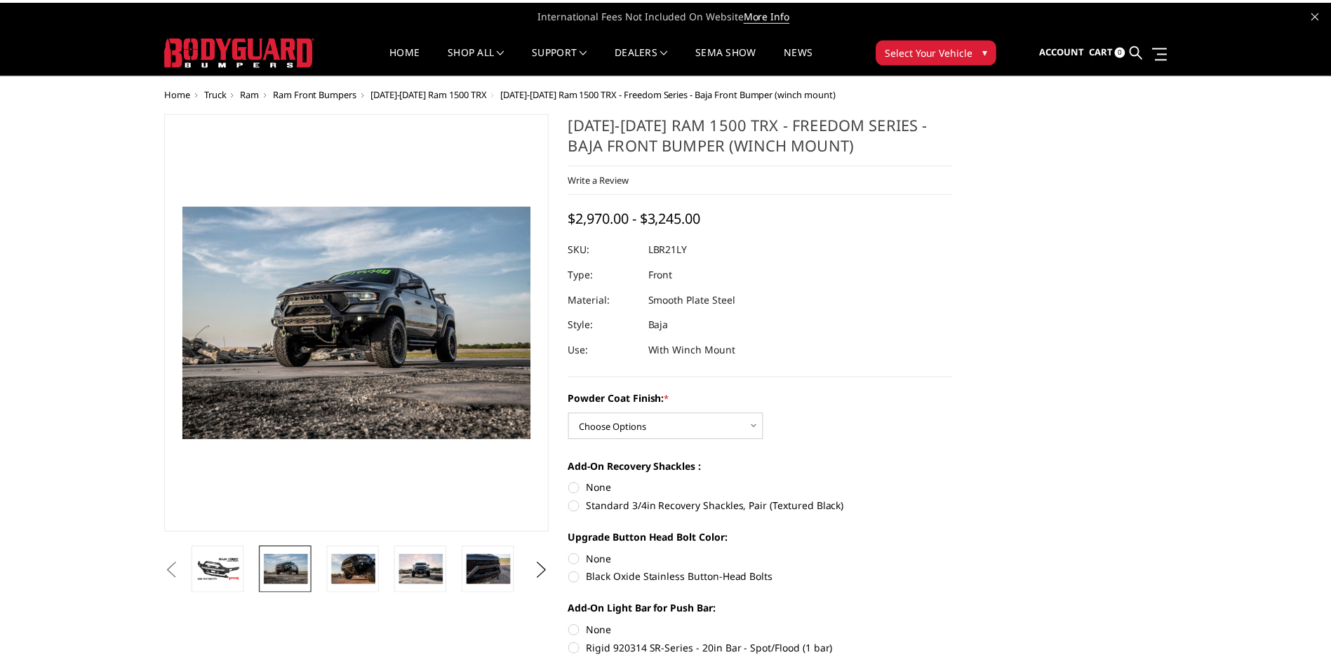
scroll to position [0, 206]
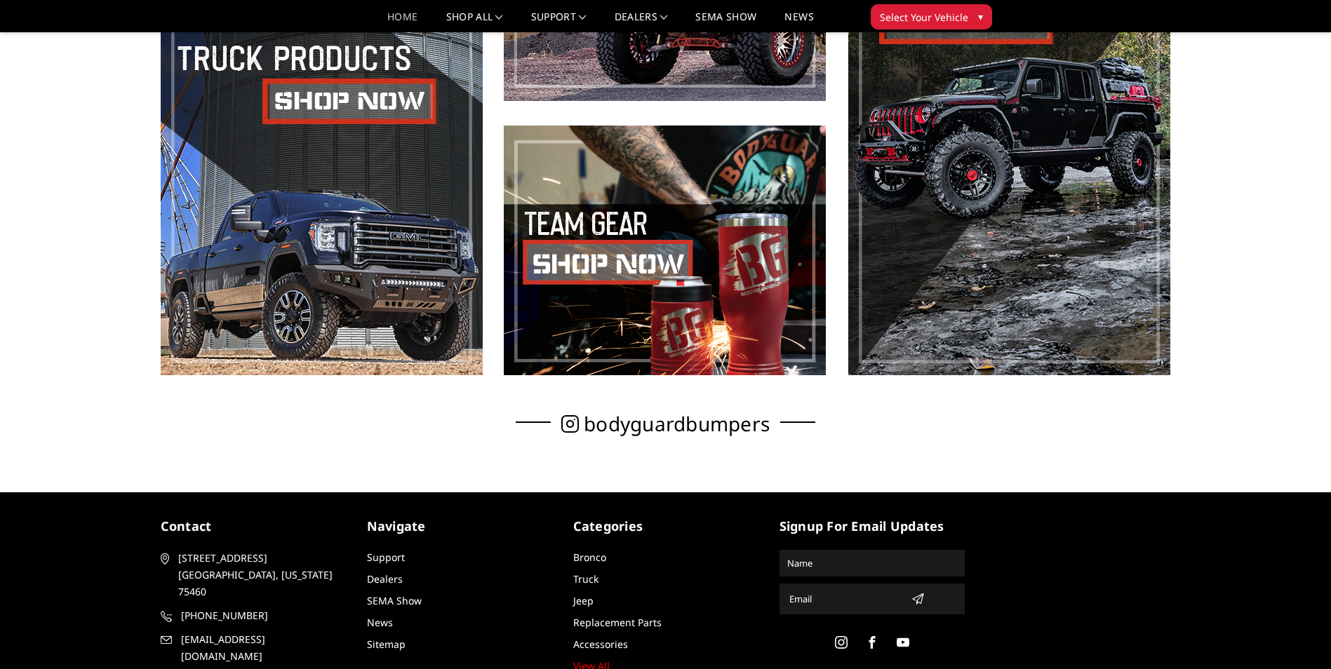
scroll to position [464, 0]
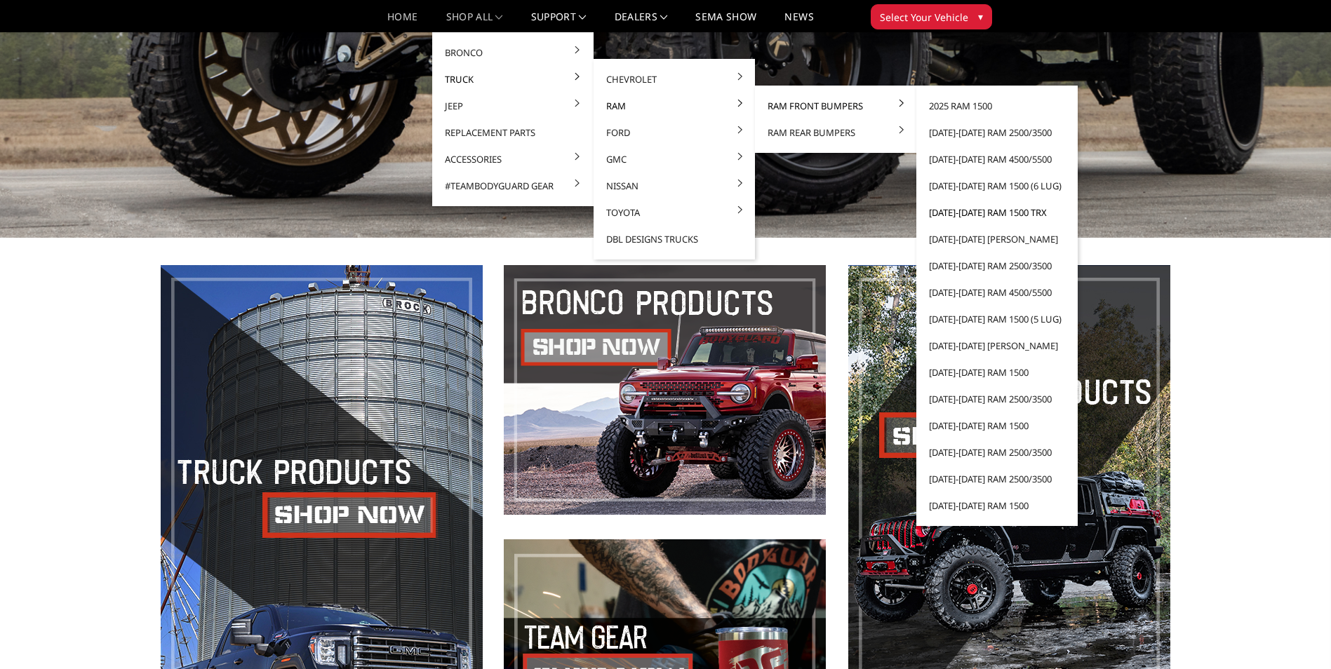
click at [1005, 215] on link "[DATE]-[DATE] Ram 1500 TRX" at bounding box center [997, 212] width 150 height 27
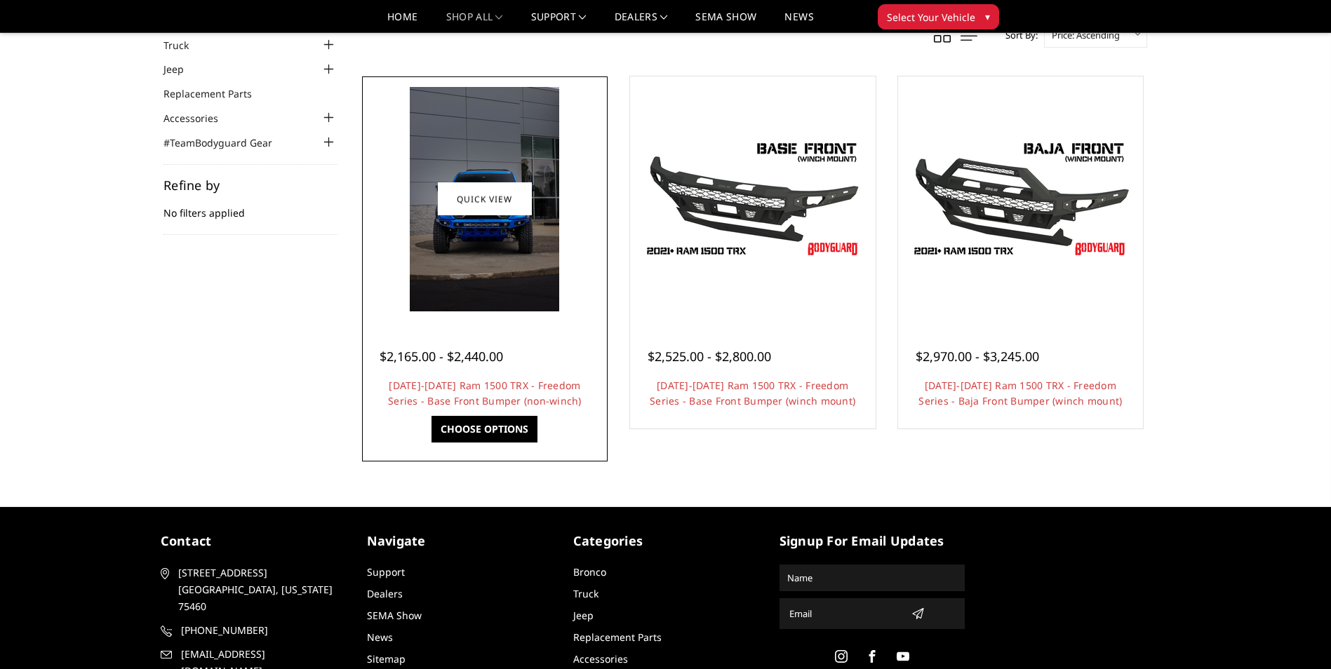
scroll to position [140, 0]
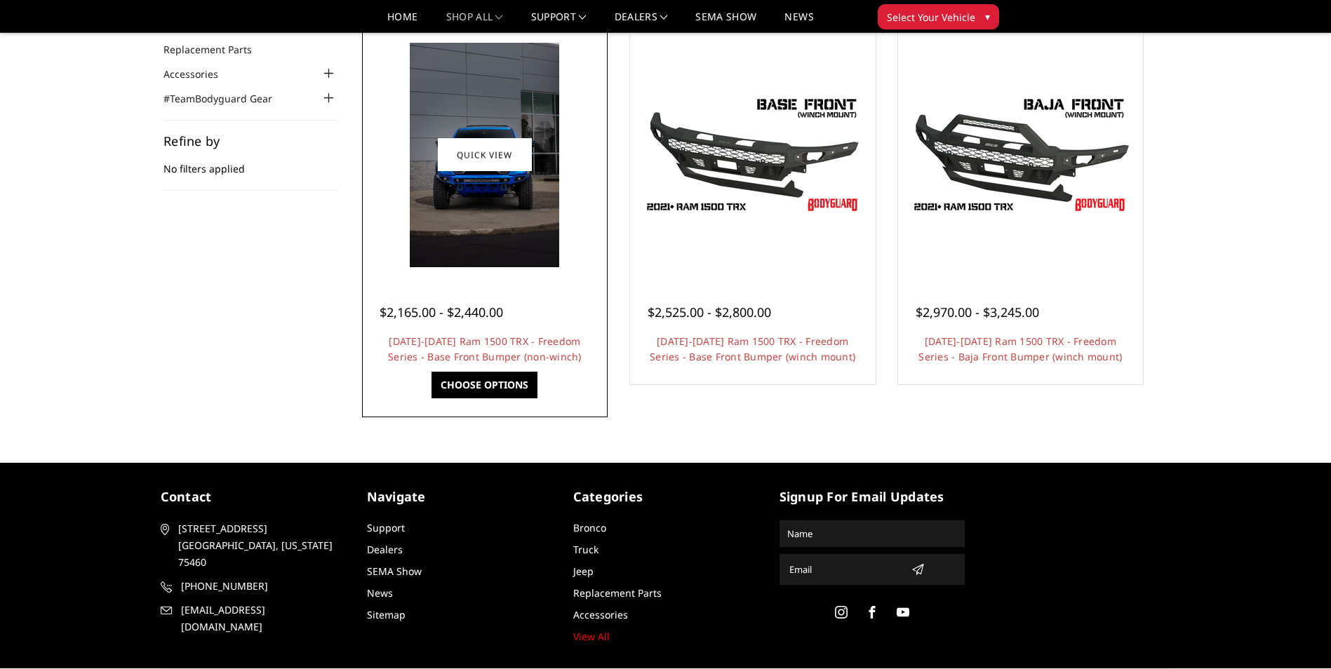
click at [532, 131] on img at bounding box center [484, 155] width 149 height 225
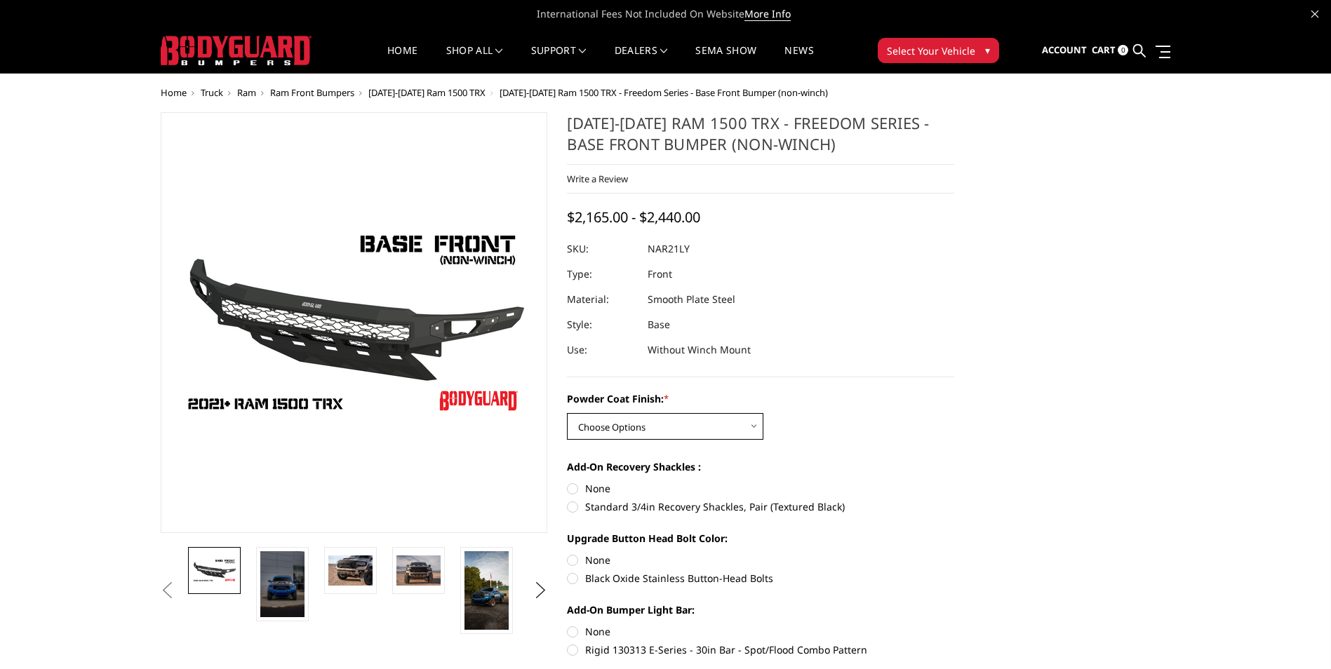
click at [671, 423] on select "Choose Options Bare Metal Textured Black Powder Coat" at bounding box center [665, 426] width 196 height 27
select select "3141"
click at [567, 413] on select "Choose Options Bare Metal Textured Black Powder Coat" at bounding box center [665, 426] width 196 height 27
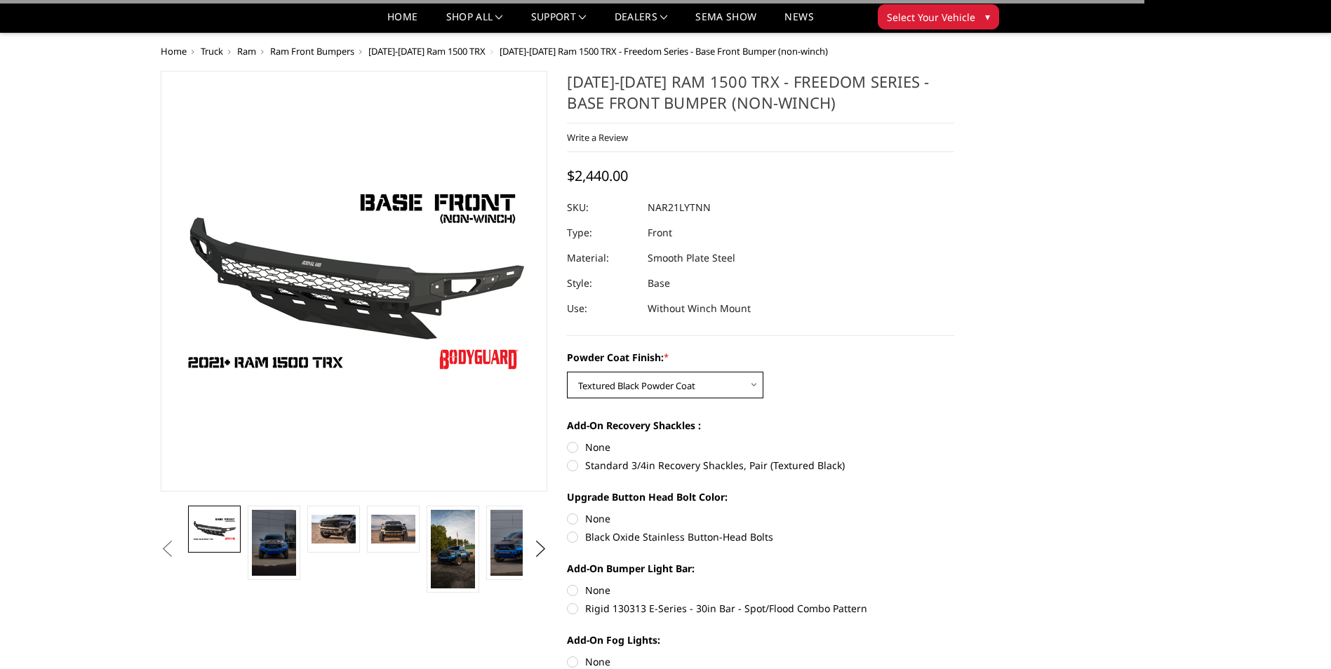
scroll to position [210, 0]
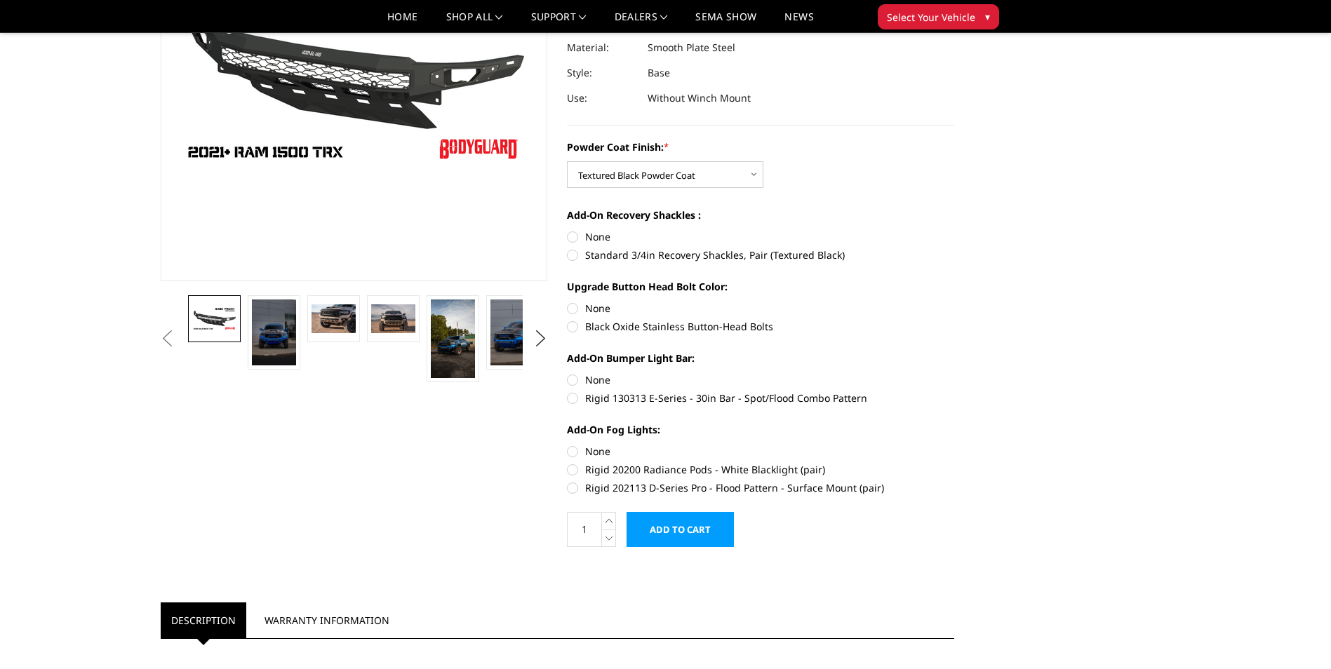
click at [578, 252] on label "Standard 3/4in Recovery Shackles, Pair (Textured Black)" at bounding box center [760, 255] width 387 height 15
click at [954, 230] on input "Standard 3/4in Recovery Shackles, Pair (Textured Black)" at bounding box center [954, 229] width 1 height 1
radio input "true"
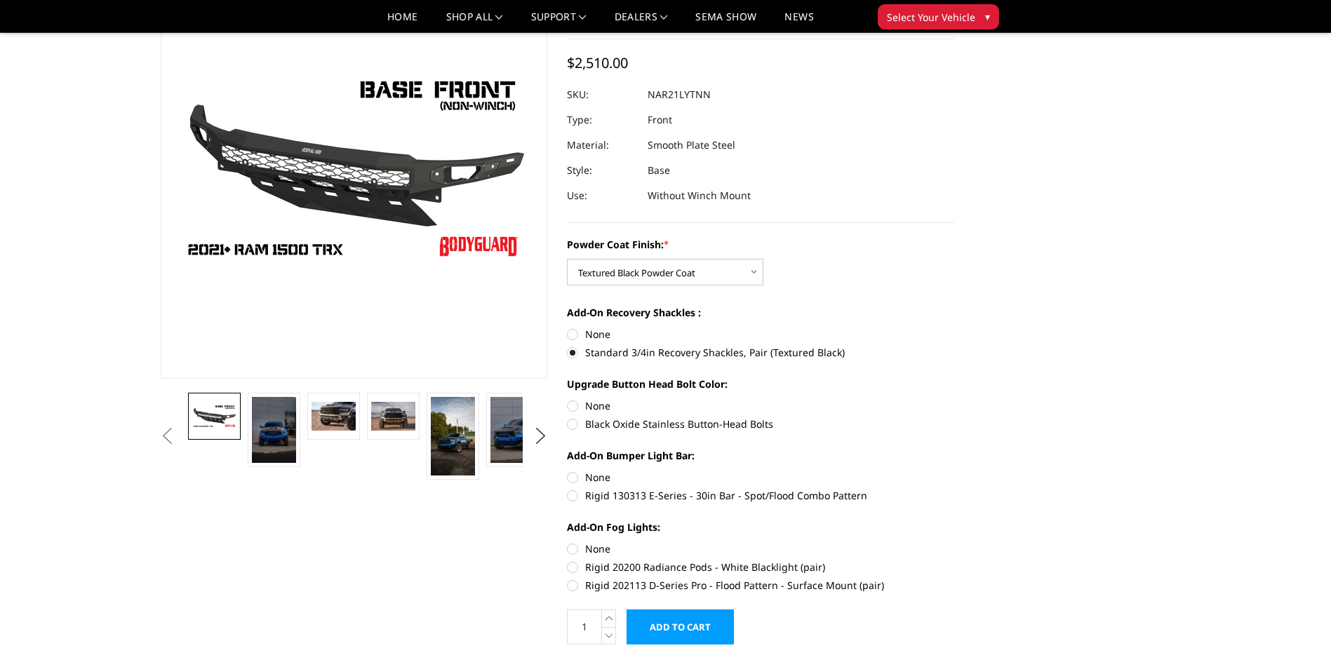
scroll to position [140, 0]
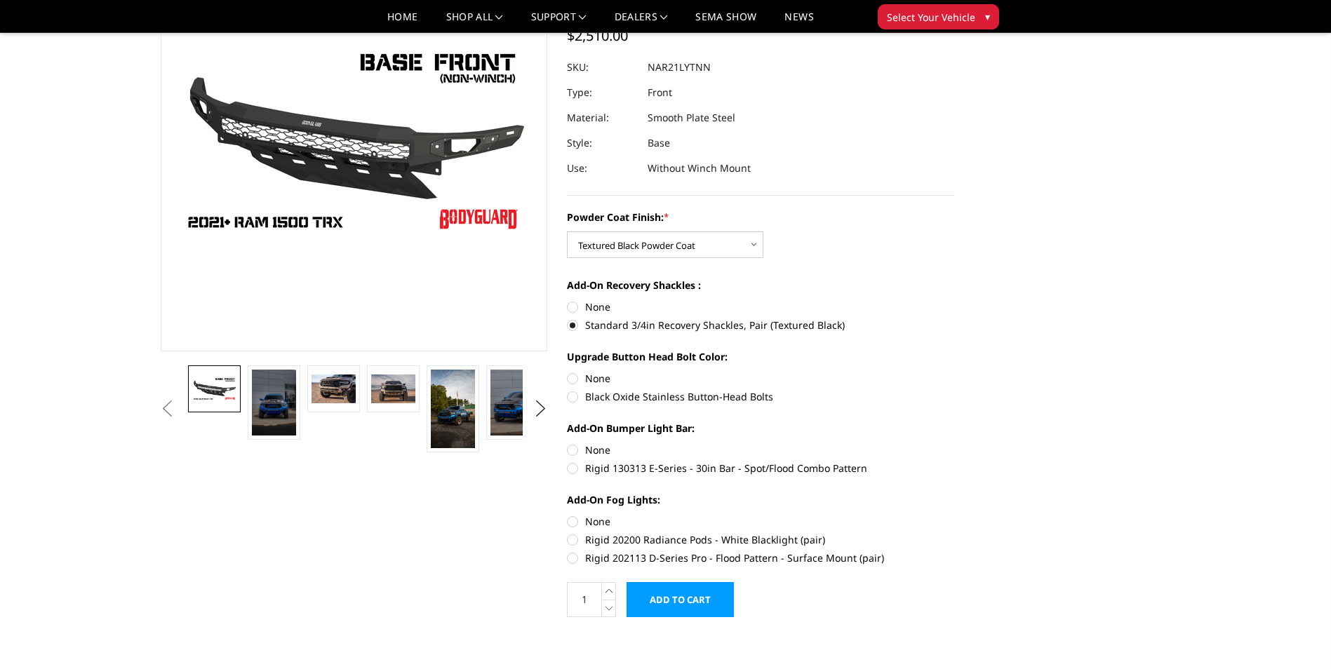
click at [571, 307] on label "None" at bounding box center [760, 307] width 387 height 15
click at [568, 300] on input "None" at bounding box center [567, 300] width 1 height 1
radio input "true"
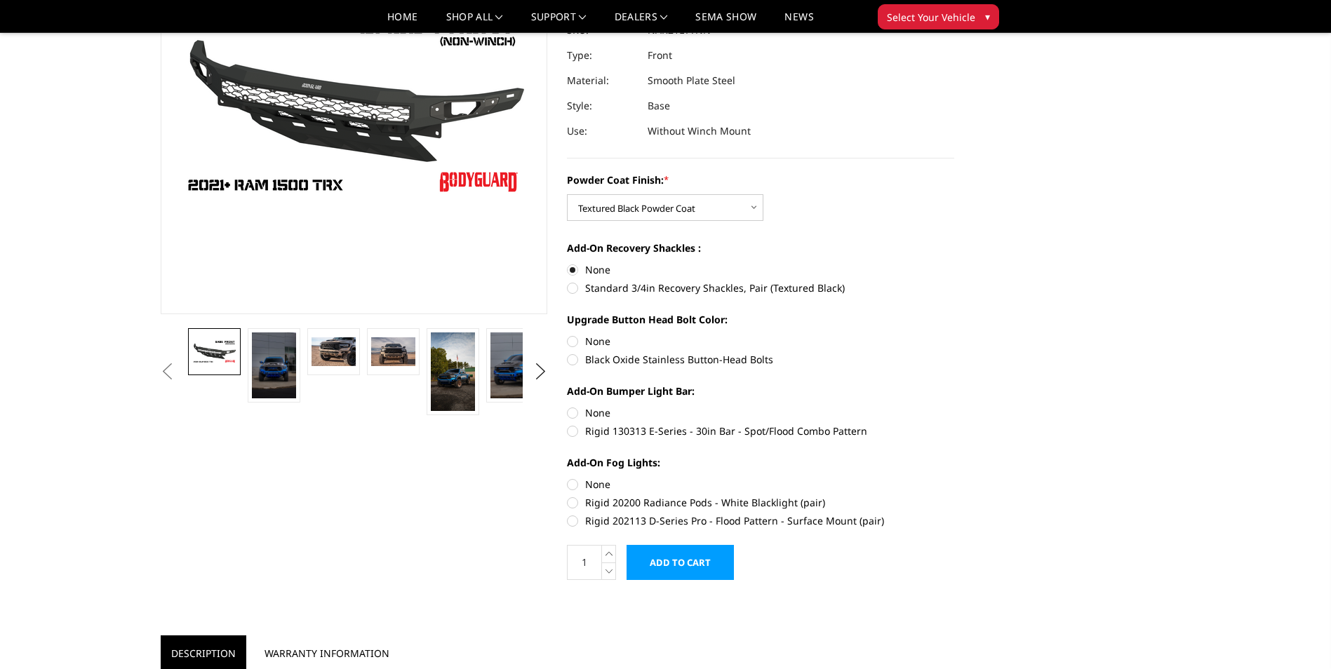
scroll to position [210, 0]
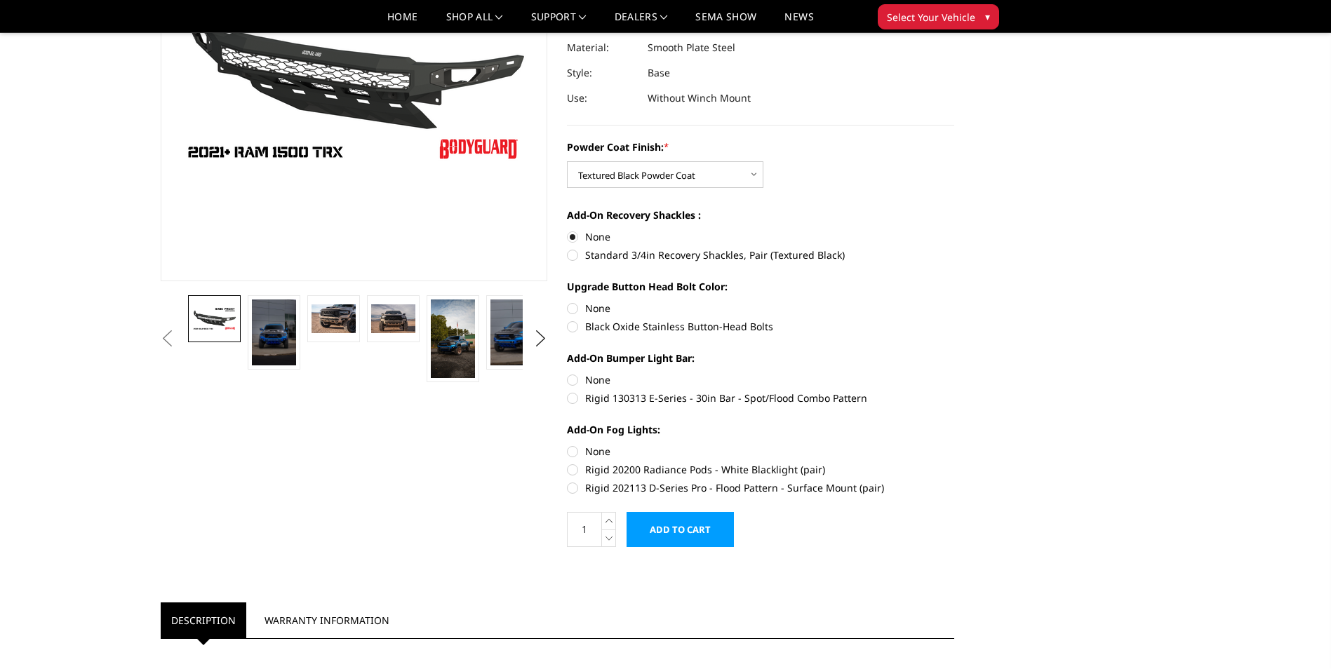
click at [571, 382] on label "None" at bounding box center [760, 380] width 387 height 15
click at [568, 373] on input "None" at bounding box center [567, 373] width 1 height 1
radio input "true"
click at [569, 451] on label "None" at bounding box center [760, 451] width 387 height 15
click at [568, 445] on input "None" at bounding box center [567, 444] width 1 height 1
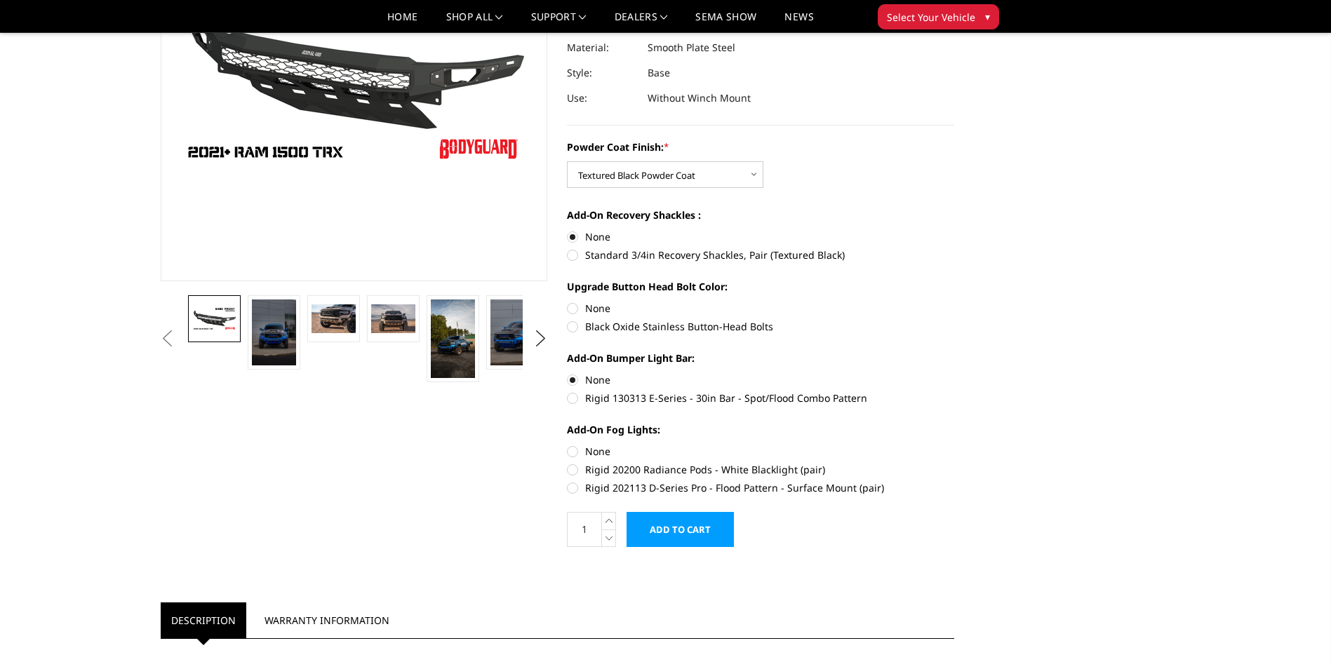
radio input "true"
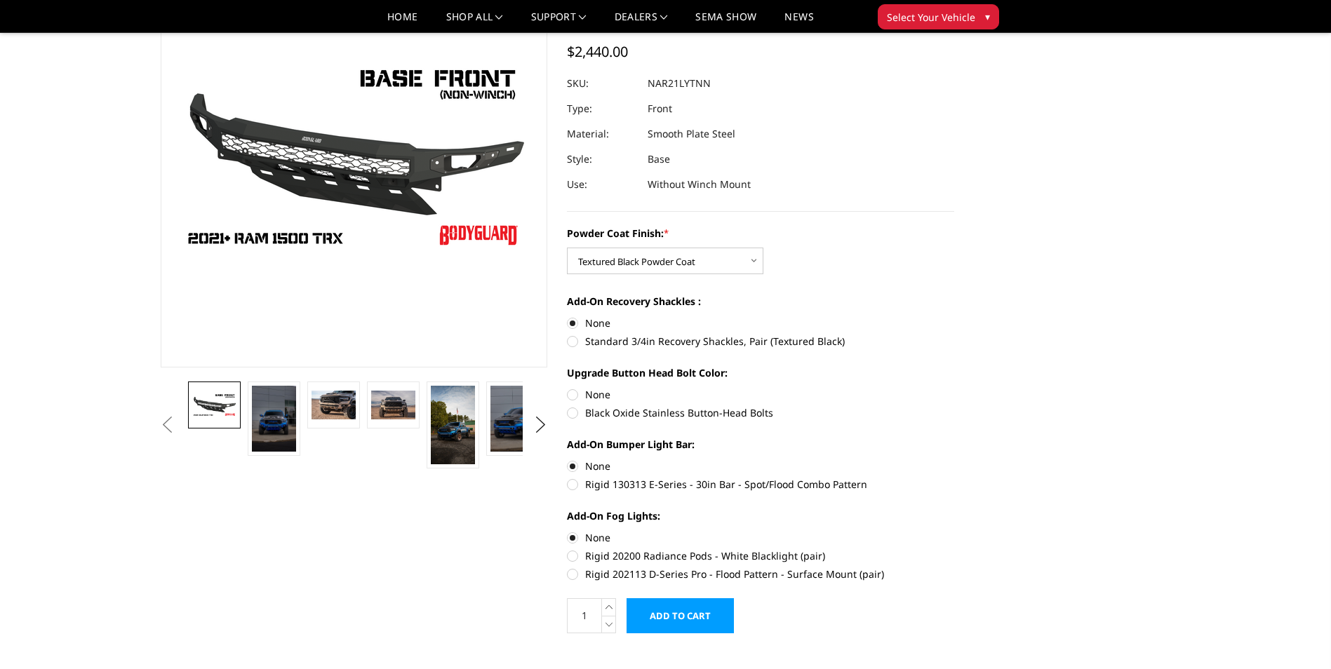
scroll to position [281, 0]
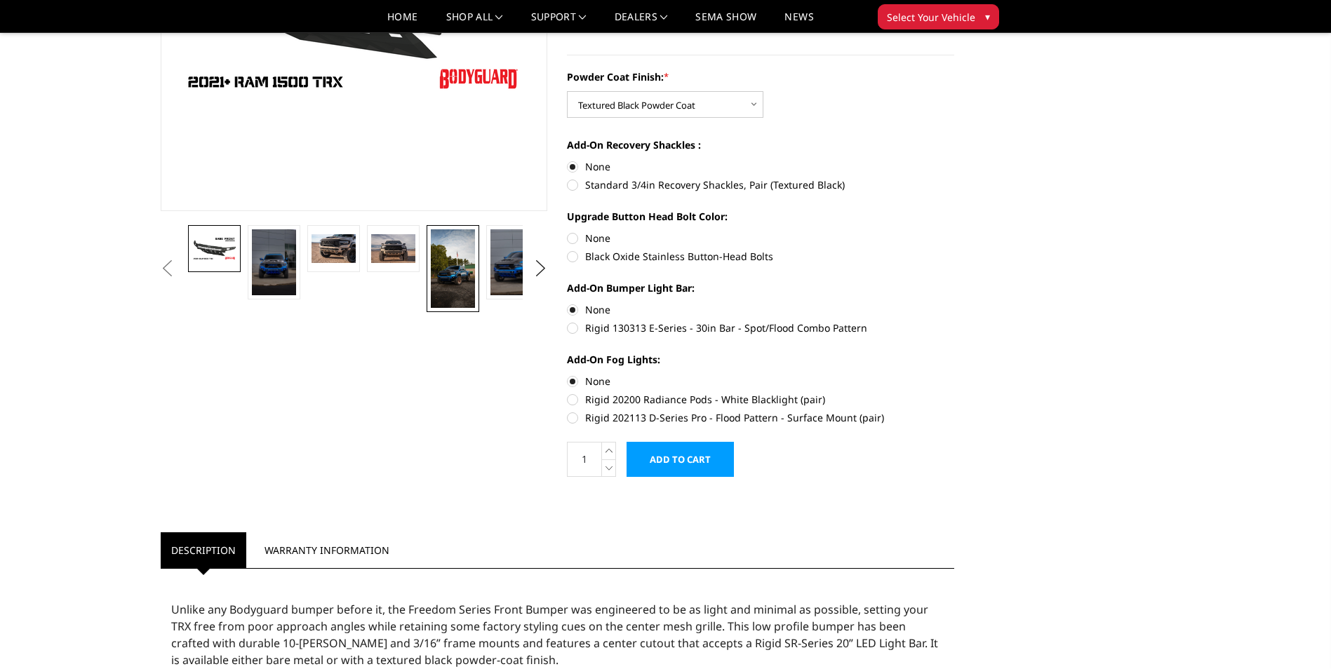
click at [449, 278] on img at bounding box center [453, 268] width 44 height 79
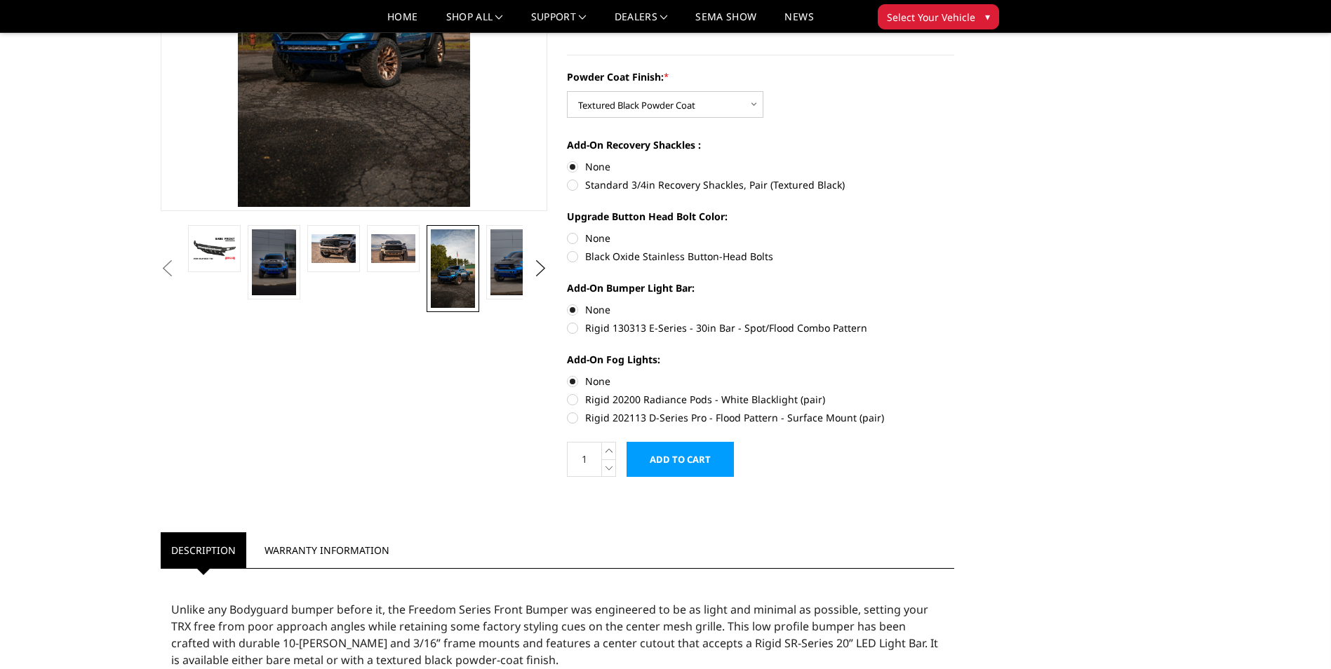
scroll to position [173, 0]
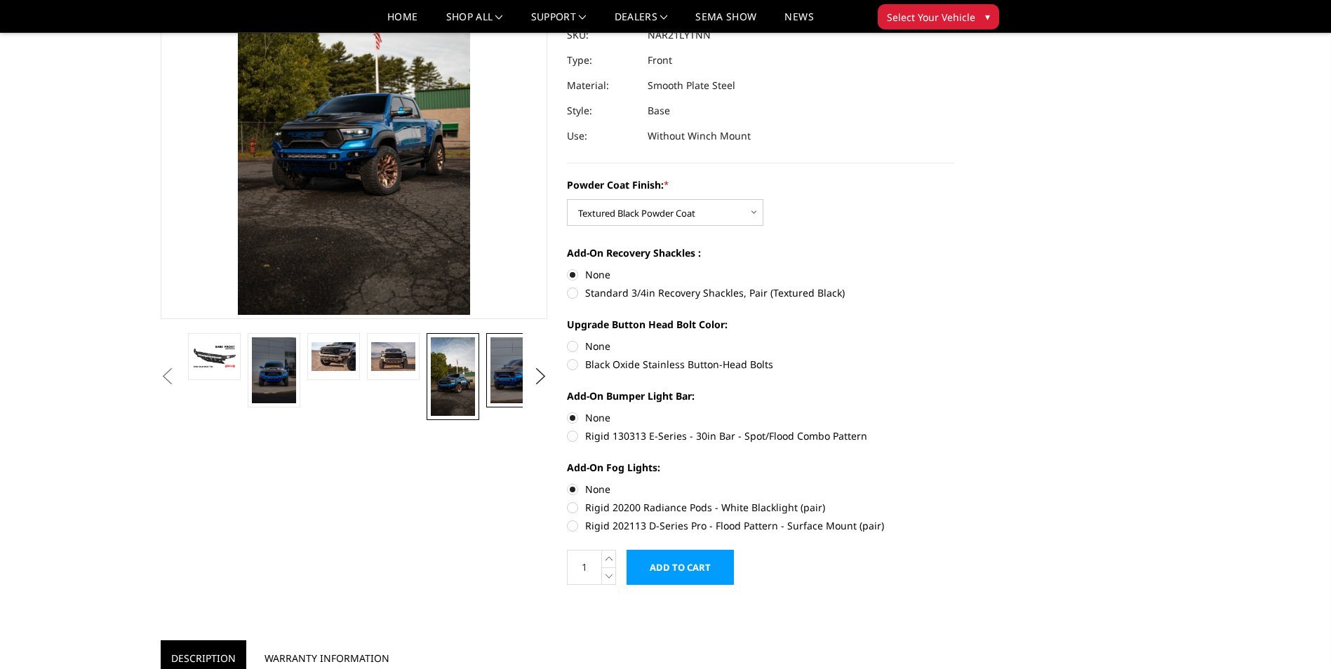
click at [504, 382] on img at bounding box center [512, 370] width 44 height 66
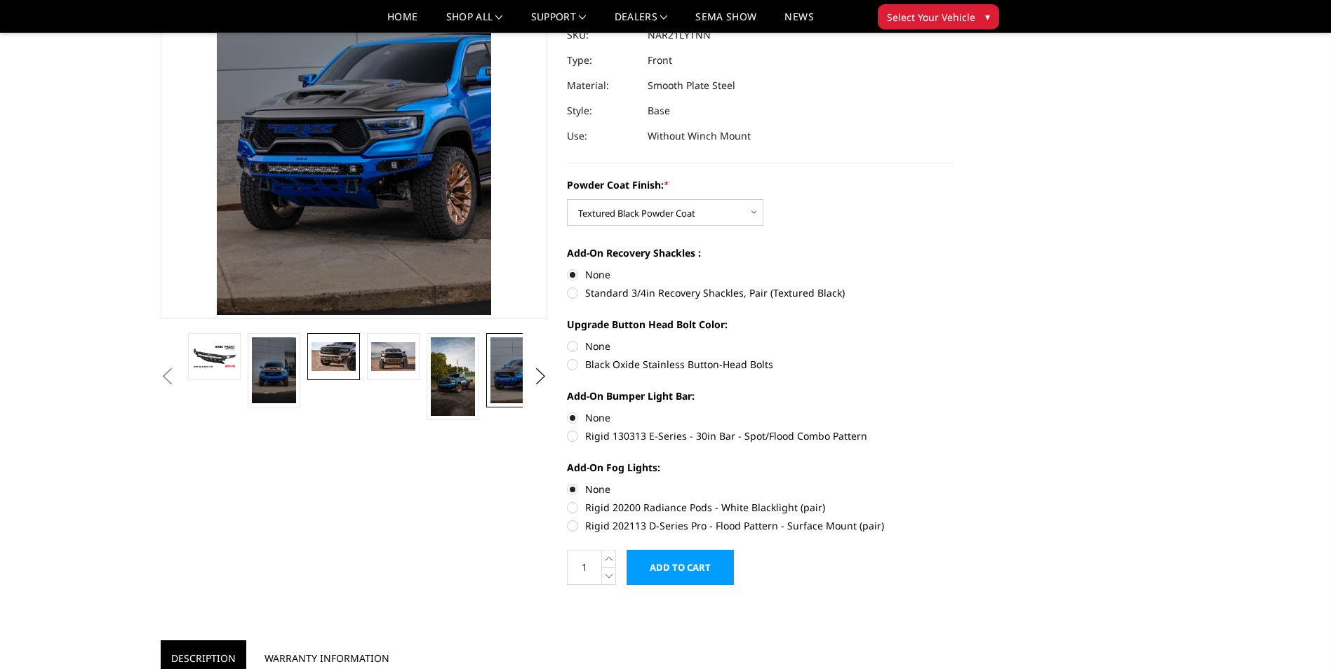
click at [327, 351] on img at bounding box center [333, 356] width 44 height 29
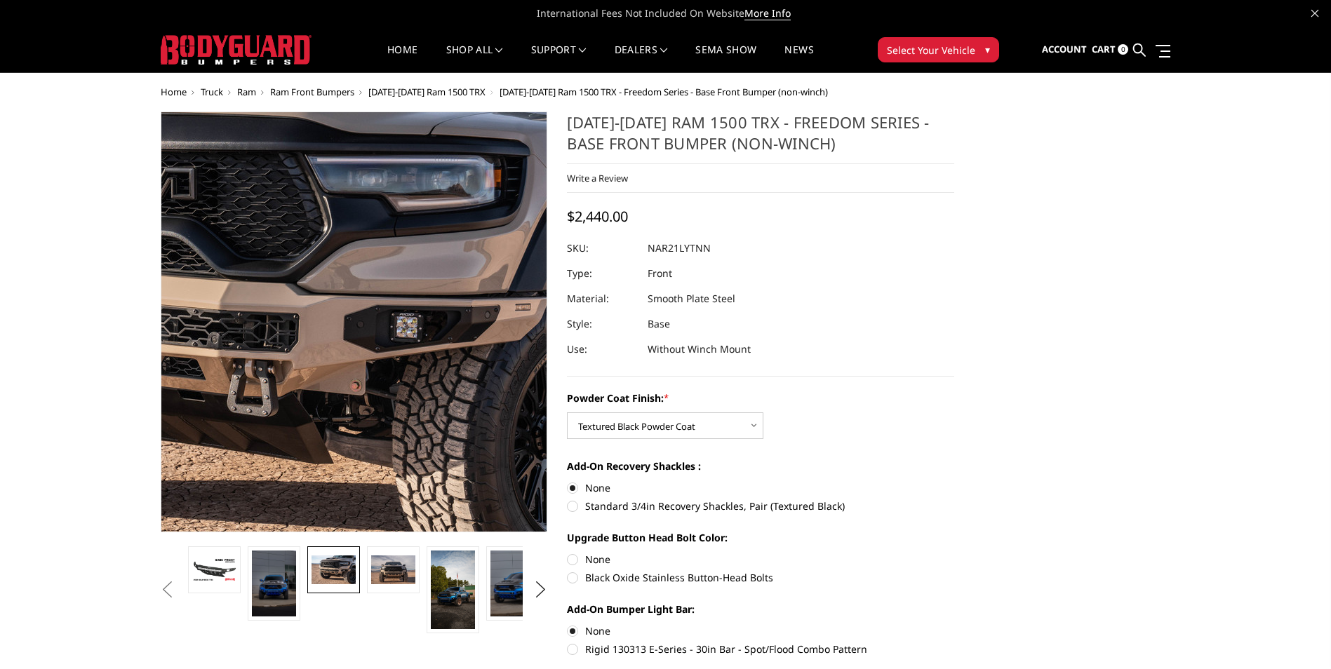
scroll to position [0, 0]
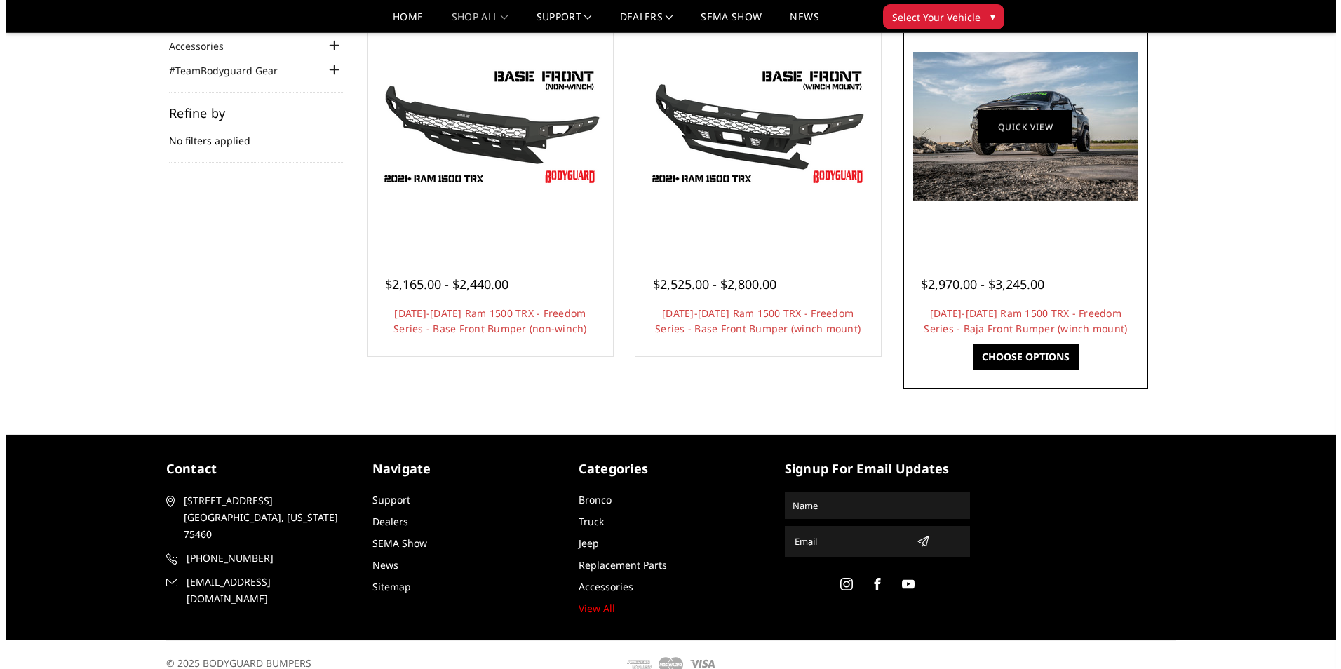
scroll to position [140, 0]
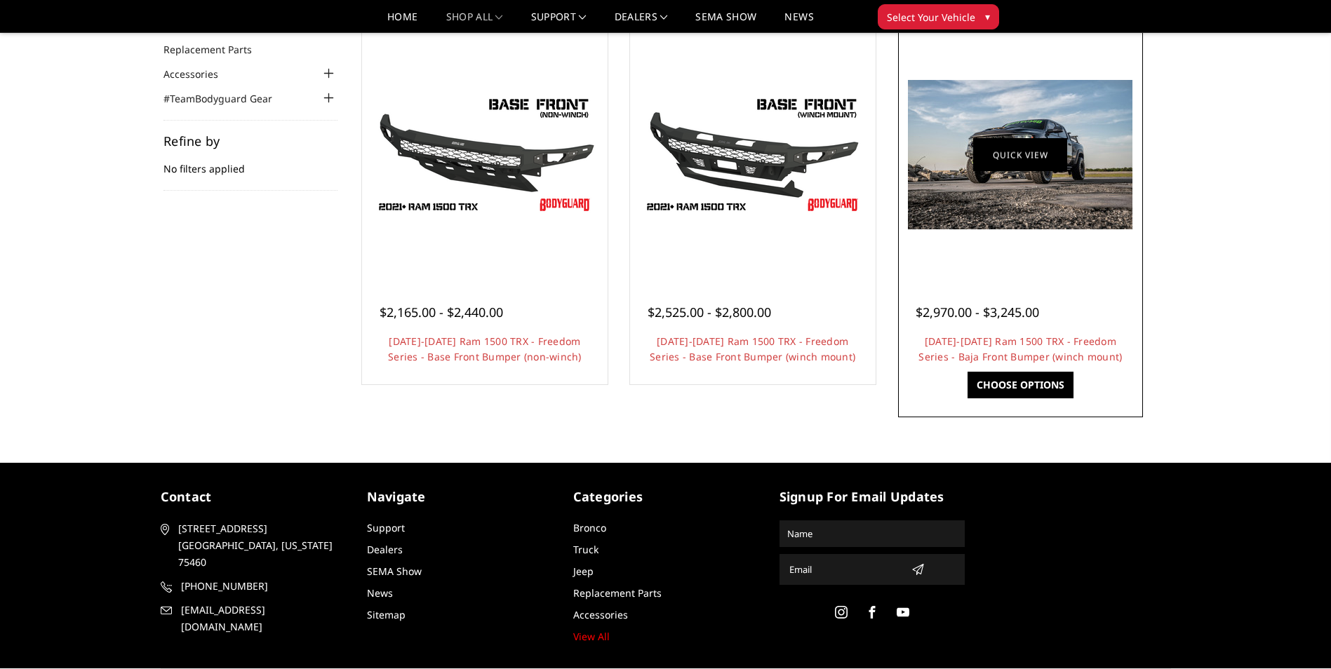
click at [1060, 171] on link "Quick view" at bounding box center [1020, 154] width 94 height 33
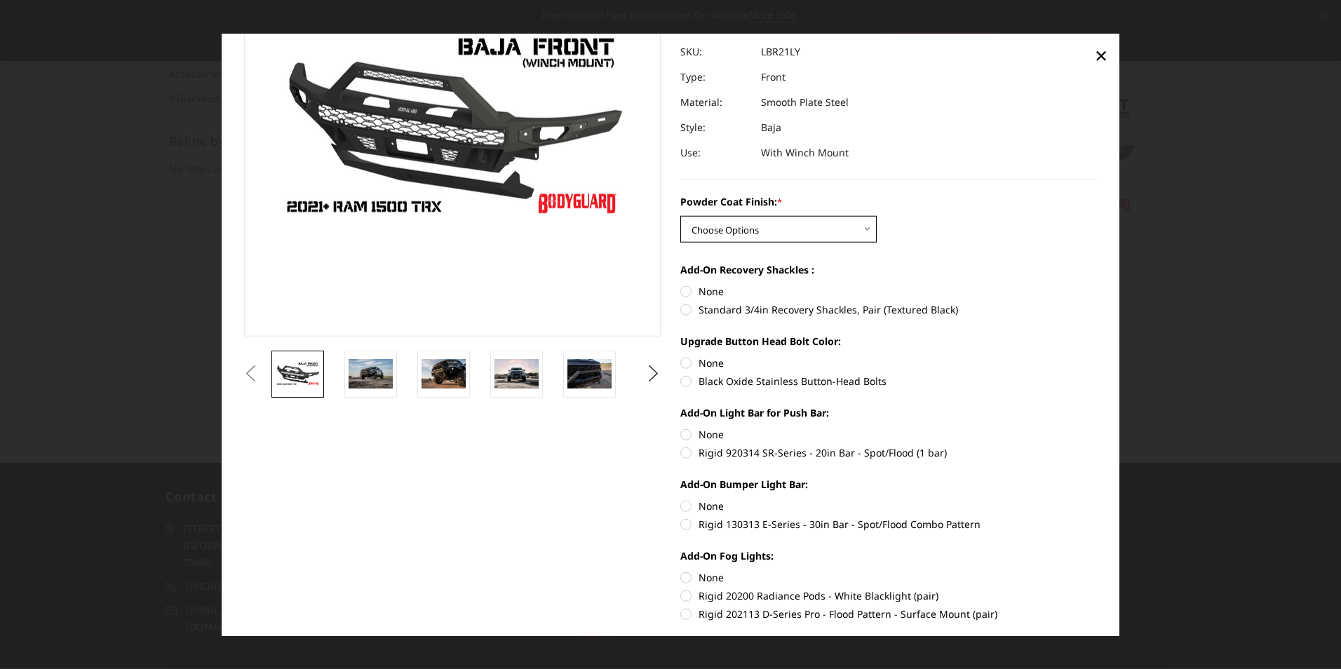
click at [753, 225] on select "Choose Options Bare Metal Textured Black Powder Coat" at bounding box center [779, 229] width 196 height 27
select select "3139"
click at [681, 216] on select "Choose Options Bare Metal Textured Black Powder Coat" at bounding box center [779, 229] width 196 height 27
click at [684, 293] on label "None" at bounding box center [889, 291] width 417 height 15
click at [681, 285] on input "None" at bounding box center [681, 284] width 1 height 1
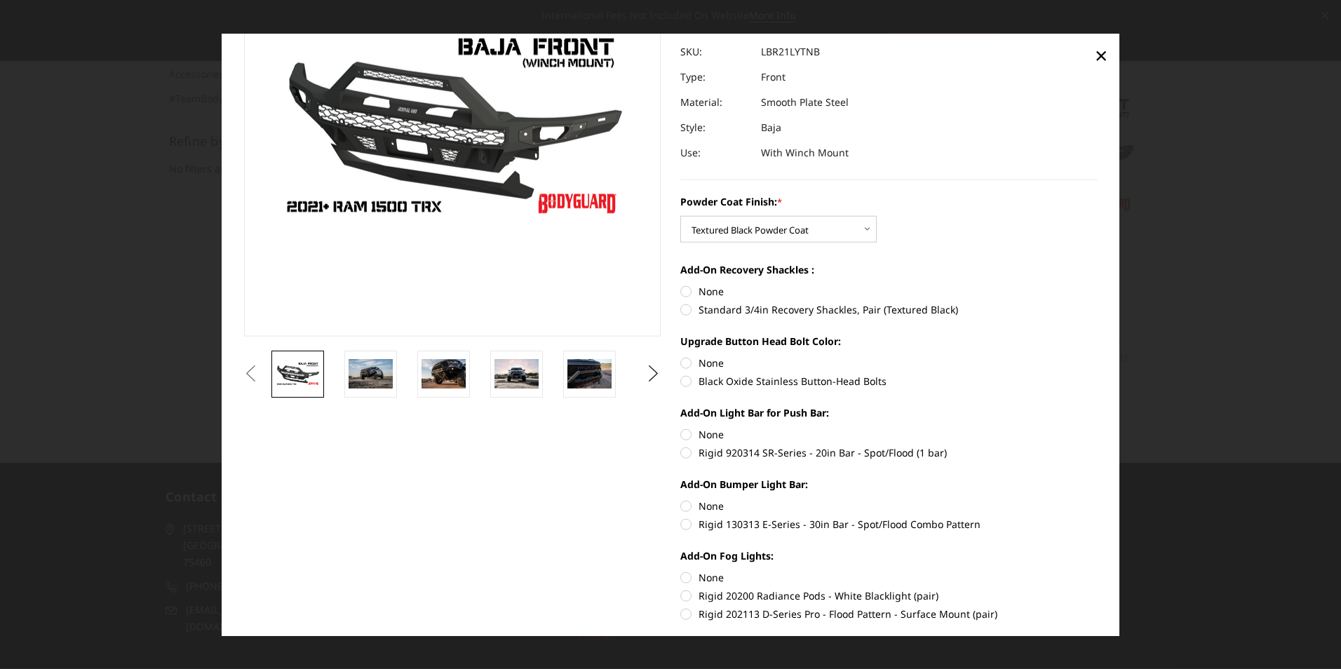
radio input "true"
click at [685, 362] on label "None" at bounding box center [889, 363] width 417 height 15
click at [681, 356] on input "None" at bounding box center [681, 356] width 1 height 1
radio input "true"
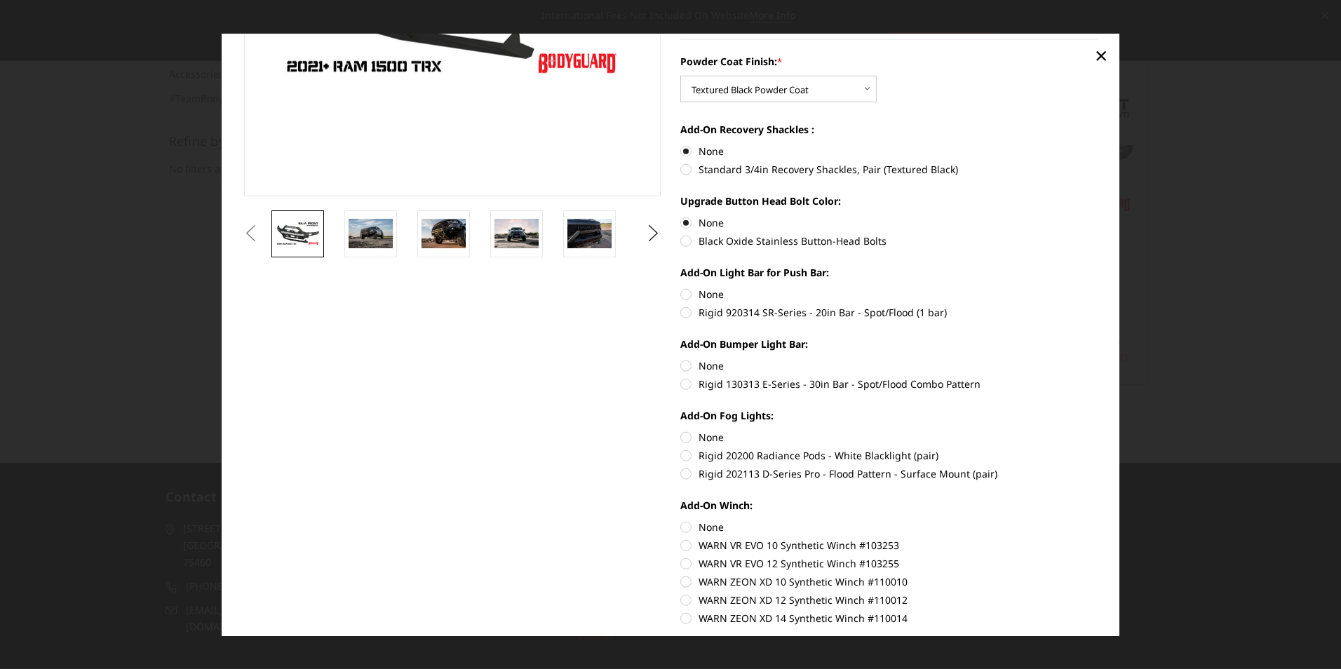
click at [681, 292] on label "None" at bounding box center [889, 294] width 417 height 15
click at [681, 288] on input "None" at bounding box center [681, 287] width 1 height 1
radio input "true"
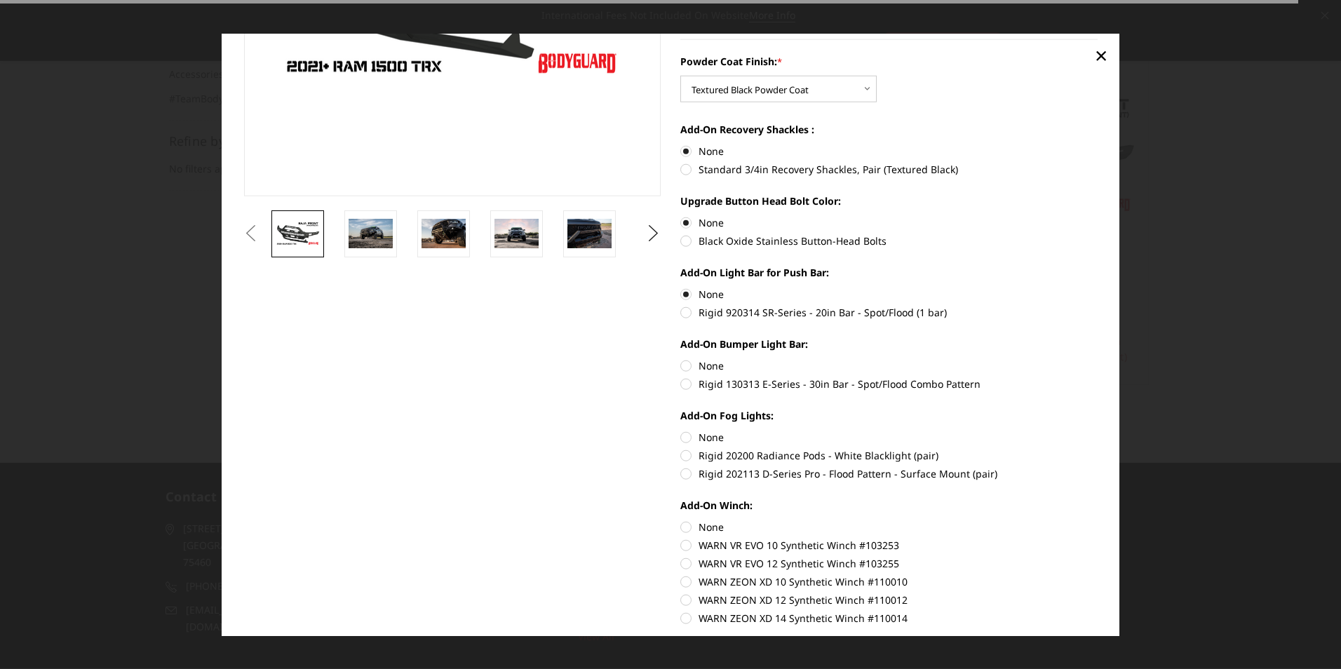
click at [681, 368] on label "None" at bounding box center [889, 366] width 417 height 15
click at [681, 359] on input "None" at bounding box center [681, 359] width 1 height 1
radio input "true"
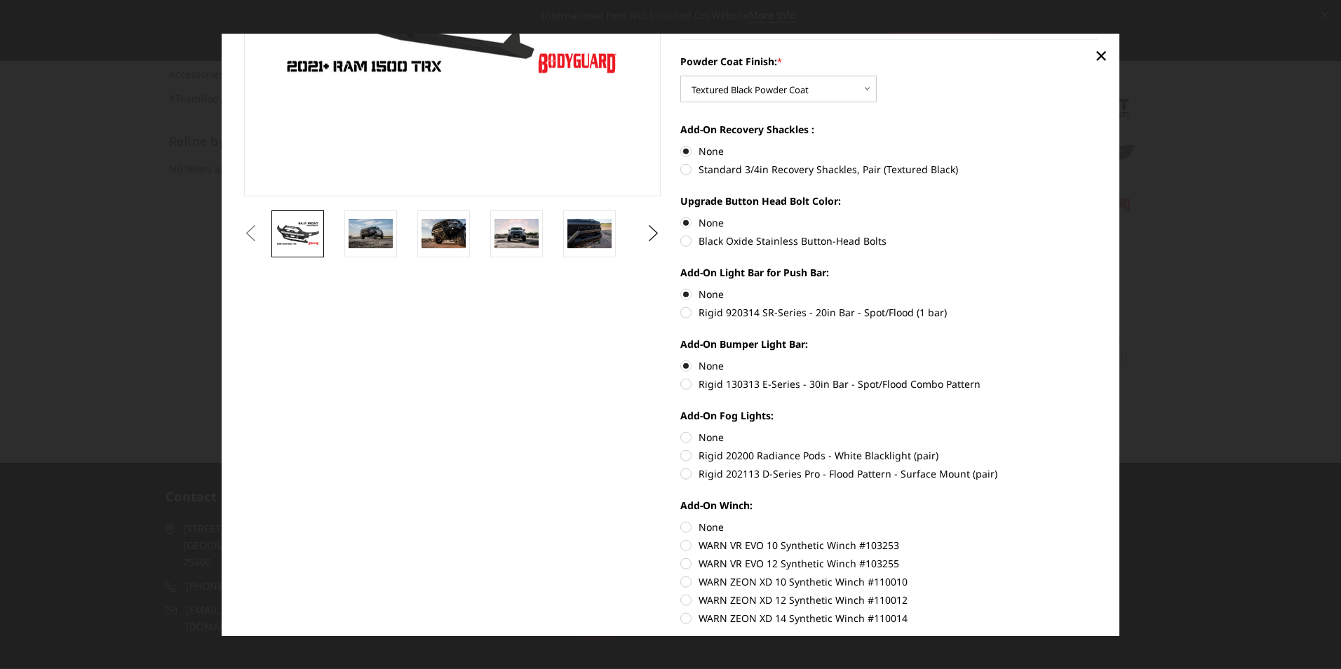
click at [681, 438] on label "None" at bounding box center [889, 437] width 417 height 15
click at [681, 431] on input "None" at bounding box center [681, 430] width 1 height 1
radio input "true"
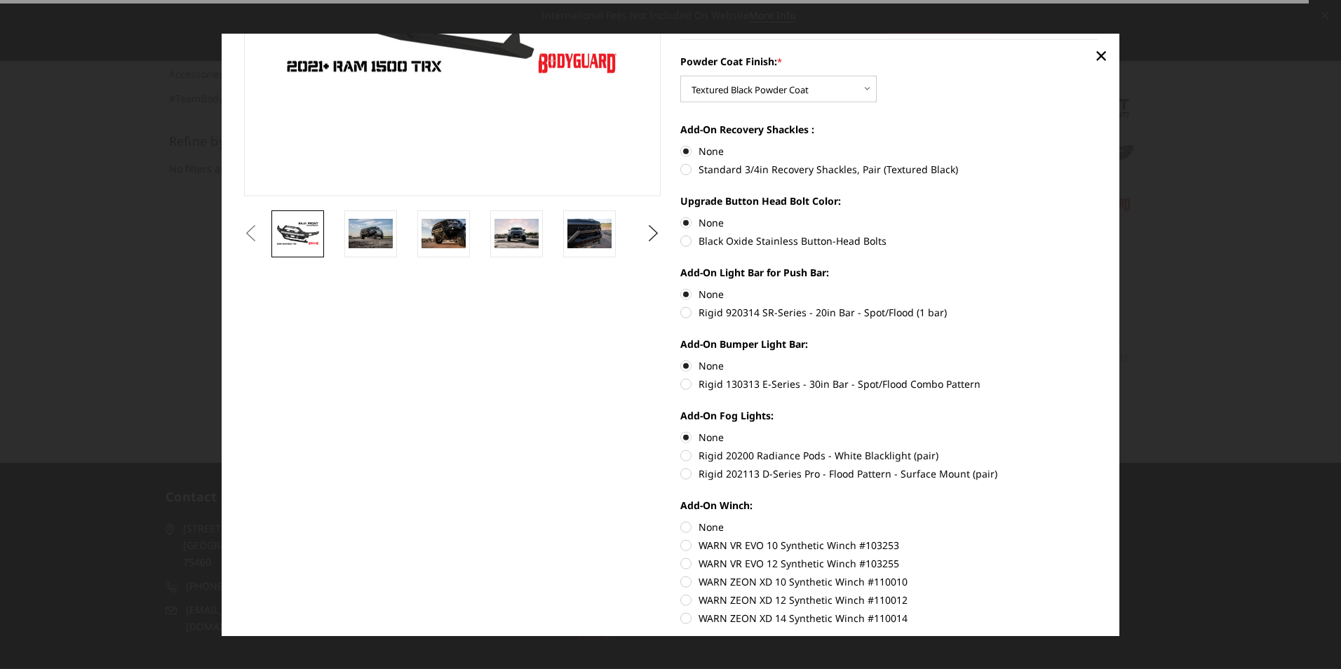
drag, startPoint x: 682, startPoint y: 528, endPoint x: 756, endPoint y: 545, distance: 75.6
click at [685, 528] on label "None" at bounding box center [889, 527] width 417 height 15
click at [681, 521] on input "None" at bounding box center [681, 520] width 1 height 1
radio input "true"
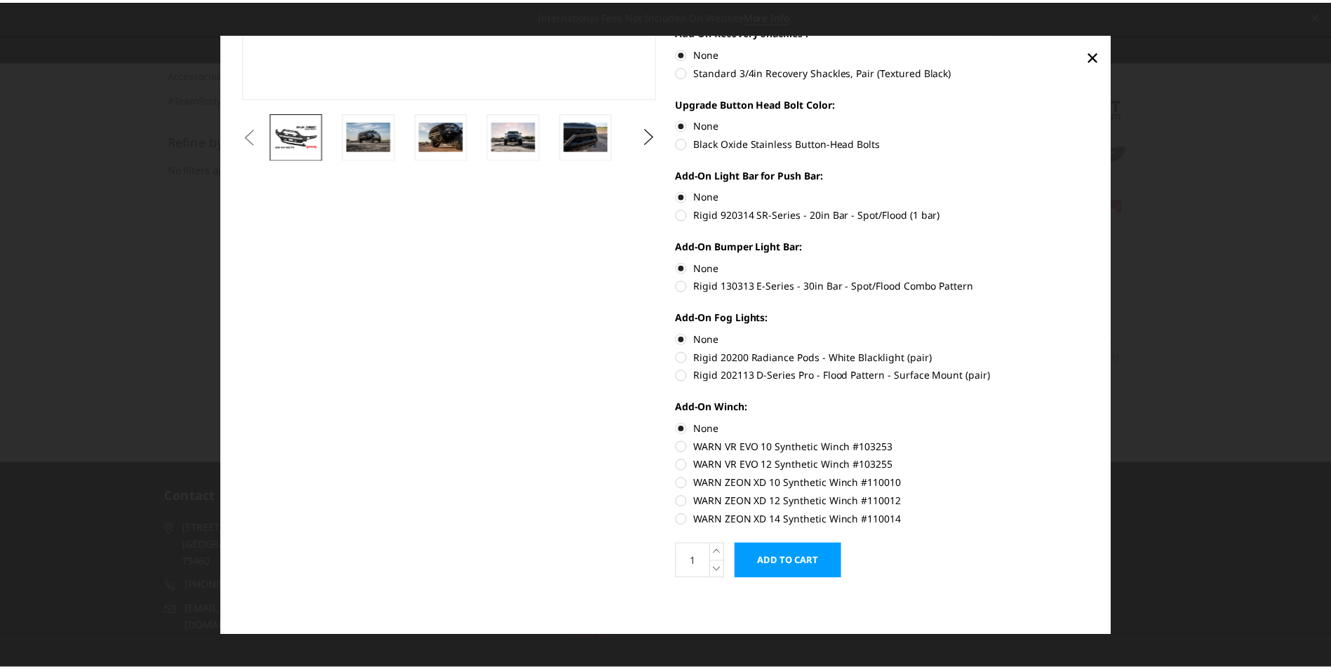
scroll to position [0, 0]
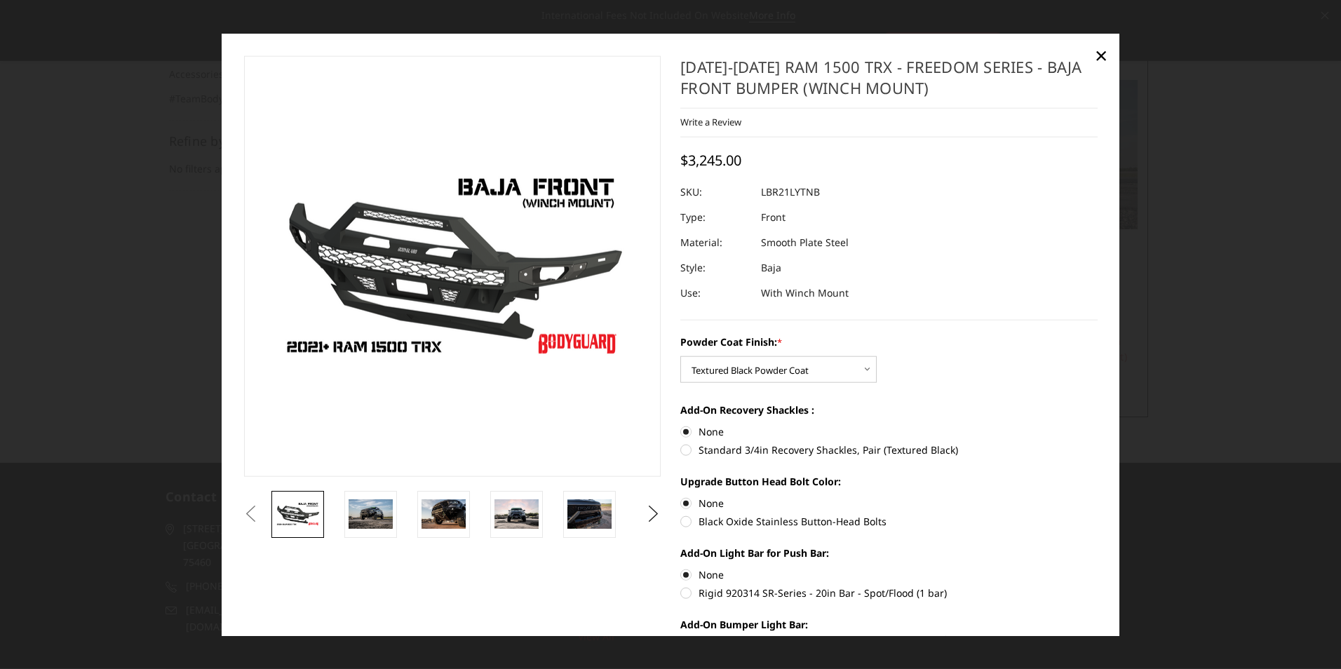
drag, startPoint x: 1110, startPoint y: 54, endPoint x: 1117, endPoint y: 81, distance: 28.2
click at [1108, 54] on link "×" at bounding box center [1101, 54] width 22 height 22
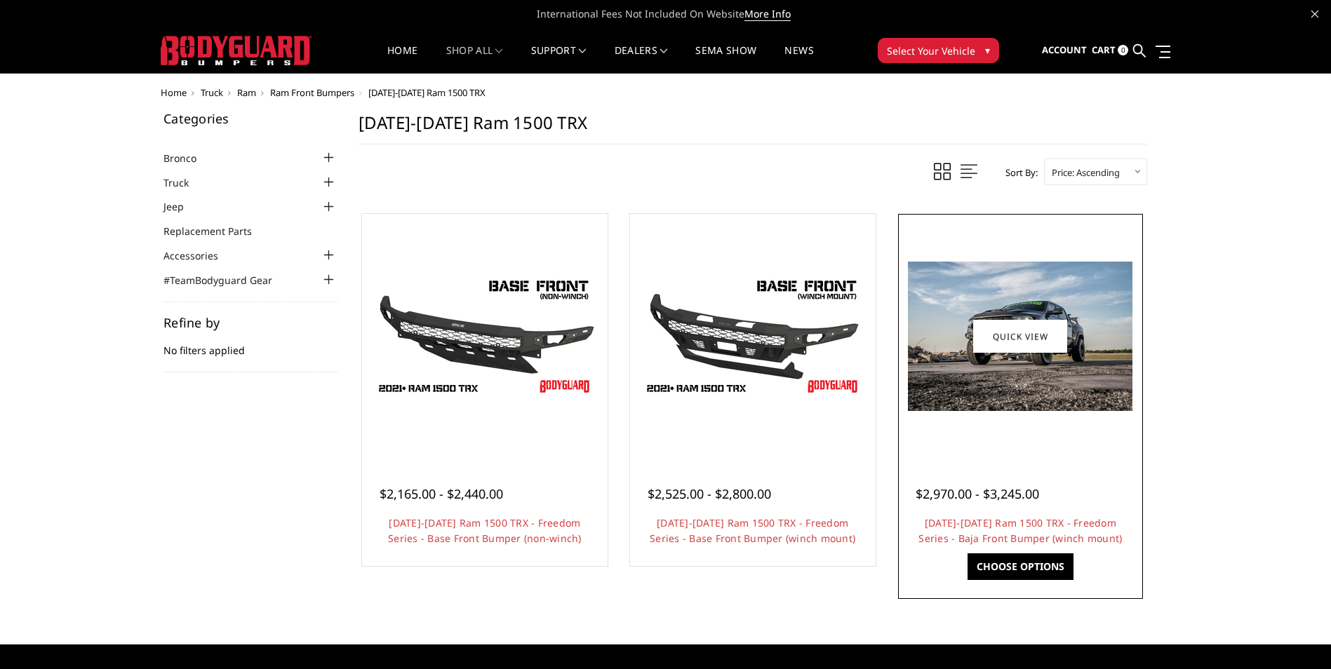
click at [1024, 304] on img at bounding box center [1020, 336] width 225 height 149
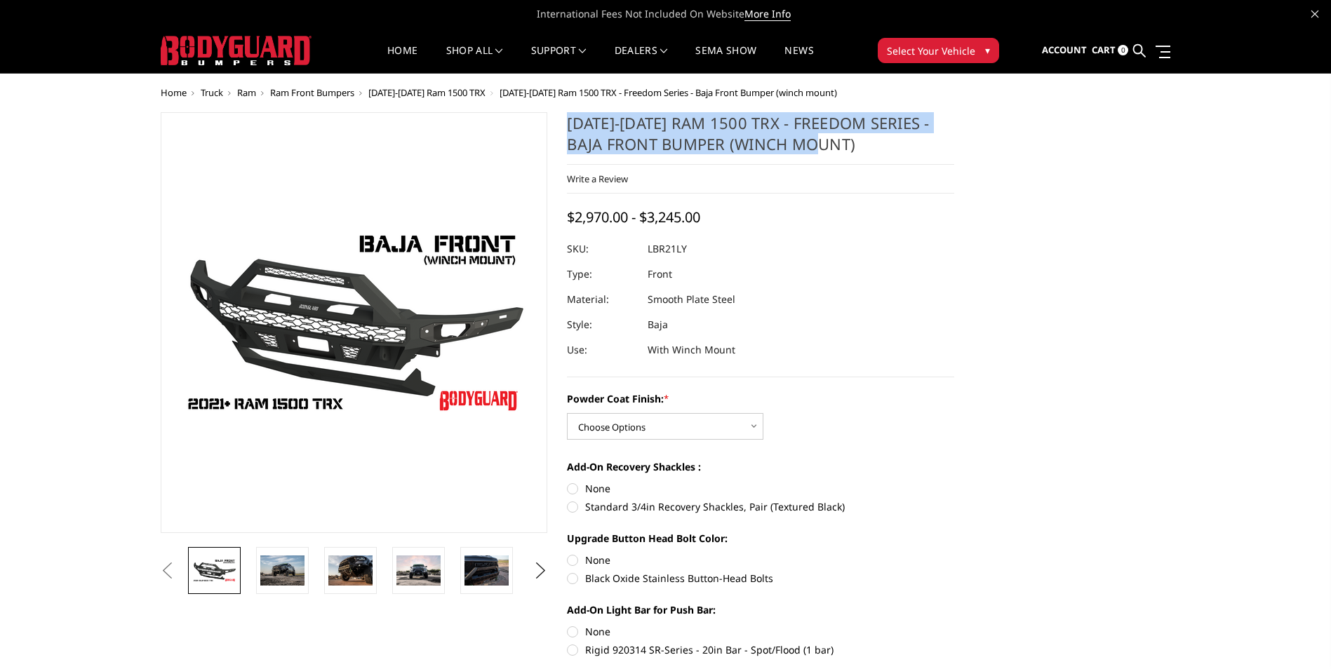
drag, startPoint x: 792, startPoint y: 147, endPoint x: 565, endPoint y: 123, distance: 228.6
click at [565, 123] on section "[DATE]-[DATE] Ram 1500 TRX - Freedom Series - Baja Front Bumper (winch mount) W…" at bounding box center [760, 571] width 407 height 918
copy h1 "[DATE]-[DATE] Ram 1500 TRX - Freedom Series - Baja Front Bumper (winch mount)"
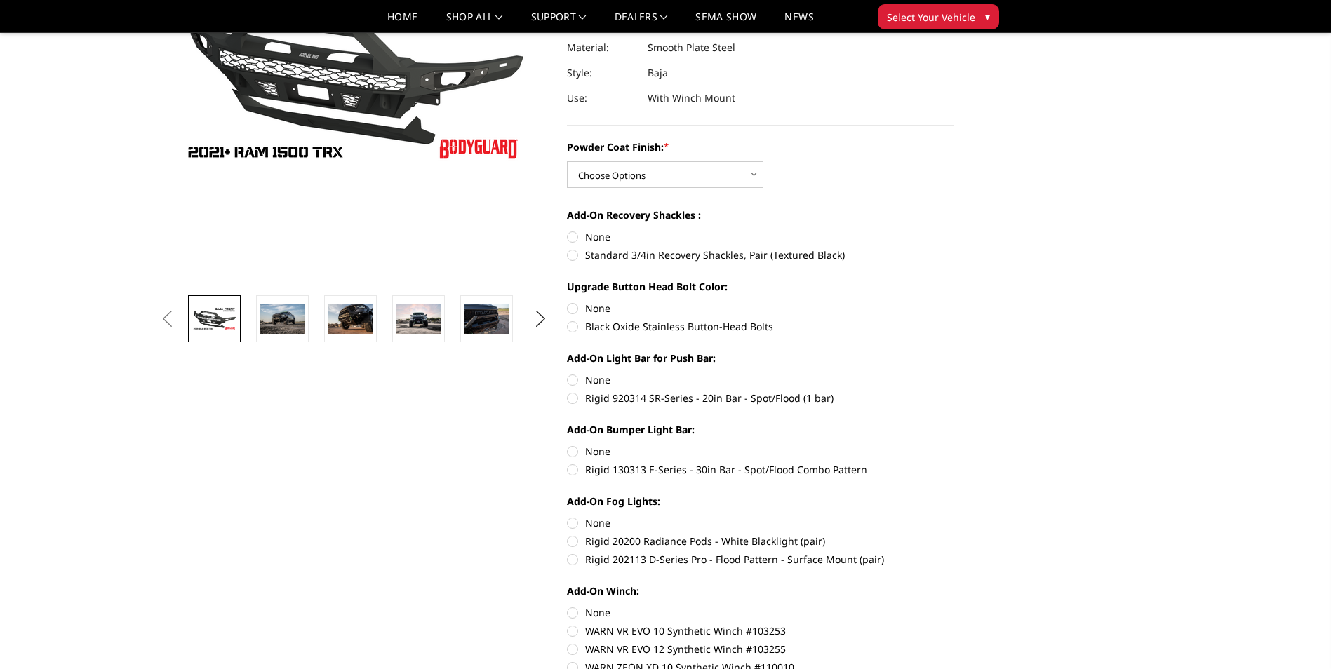
scroll to position [421, 0]
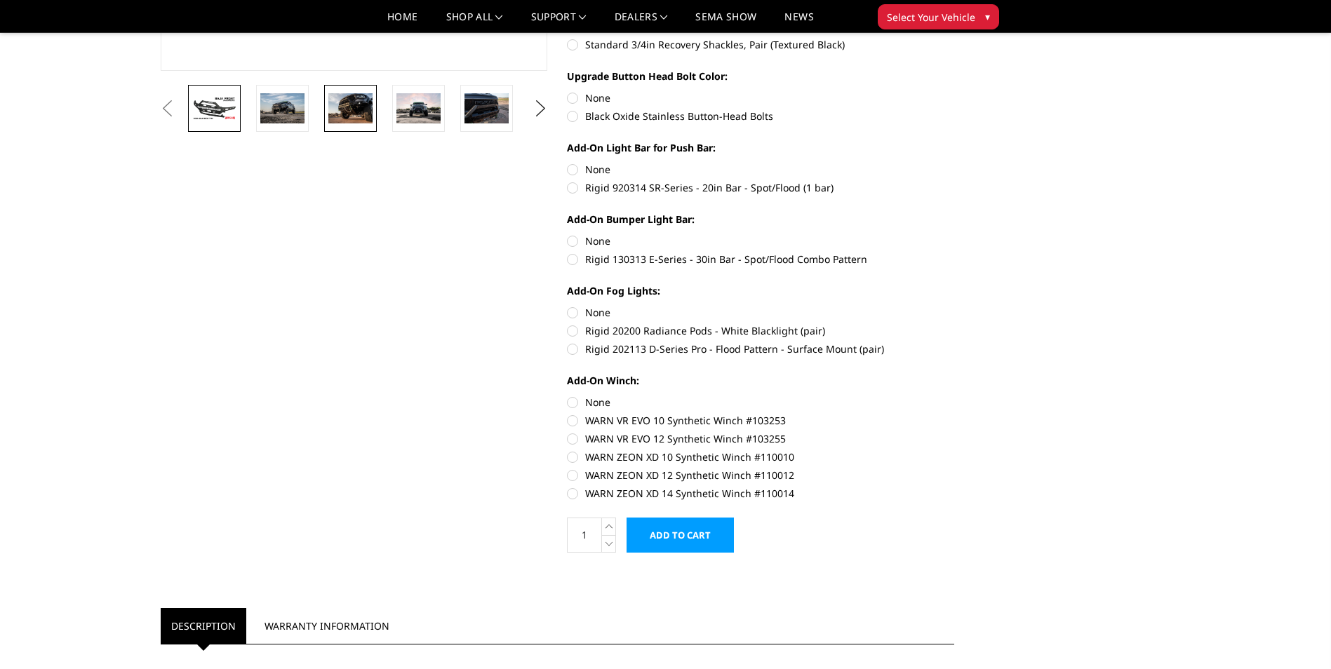
click at [350, 105] on img at bounding box center [350, 107] width 44 height 29
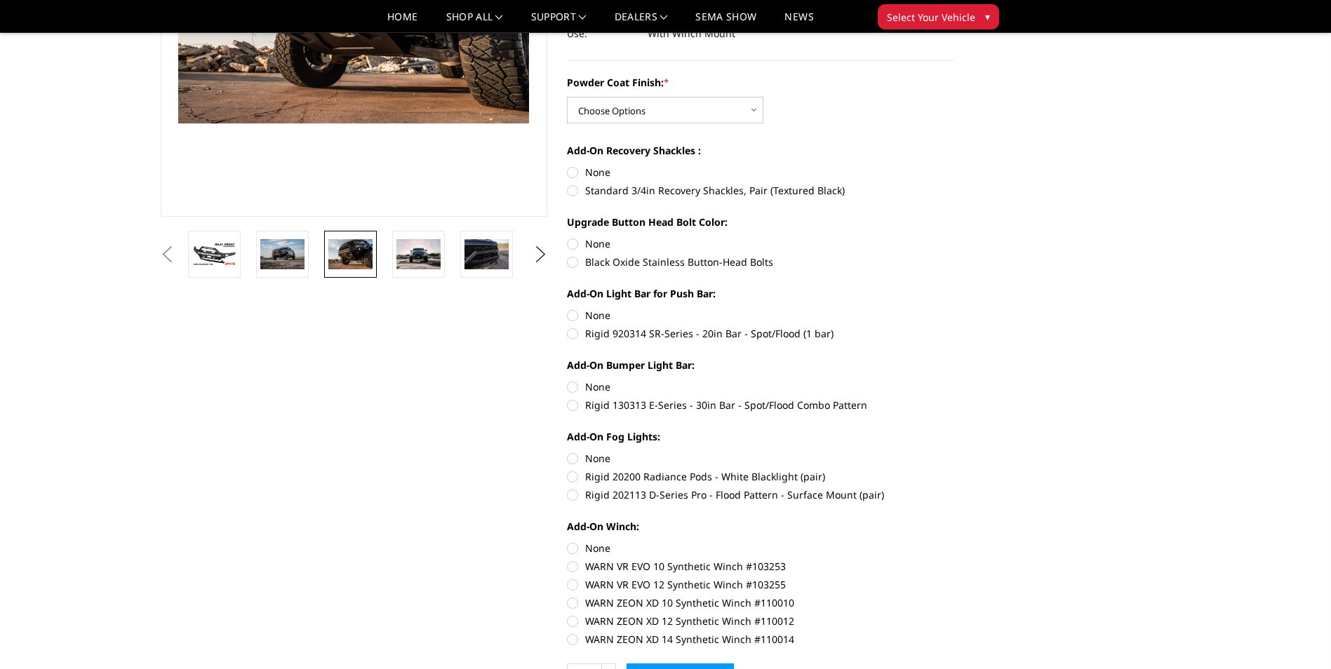
scroll to position [0, 0]
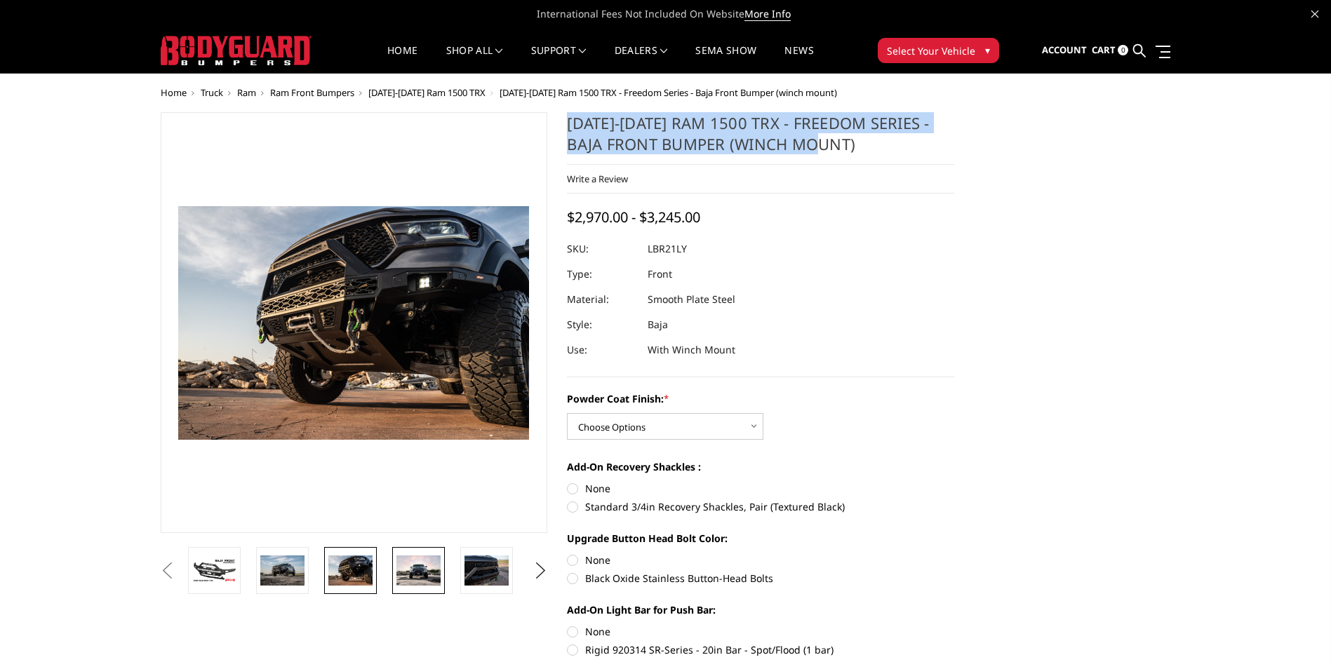
click at [405, 579] on img at bounding box center [418, 571] width 44 height 30
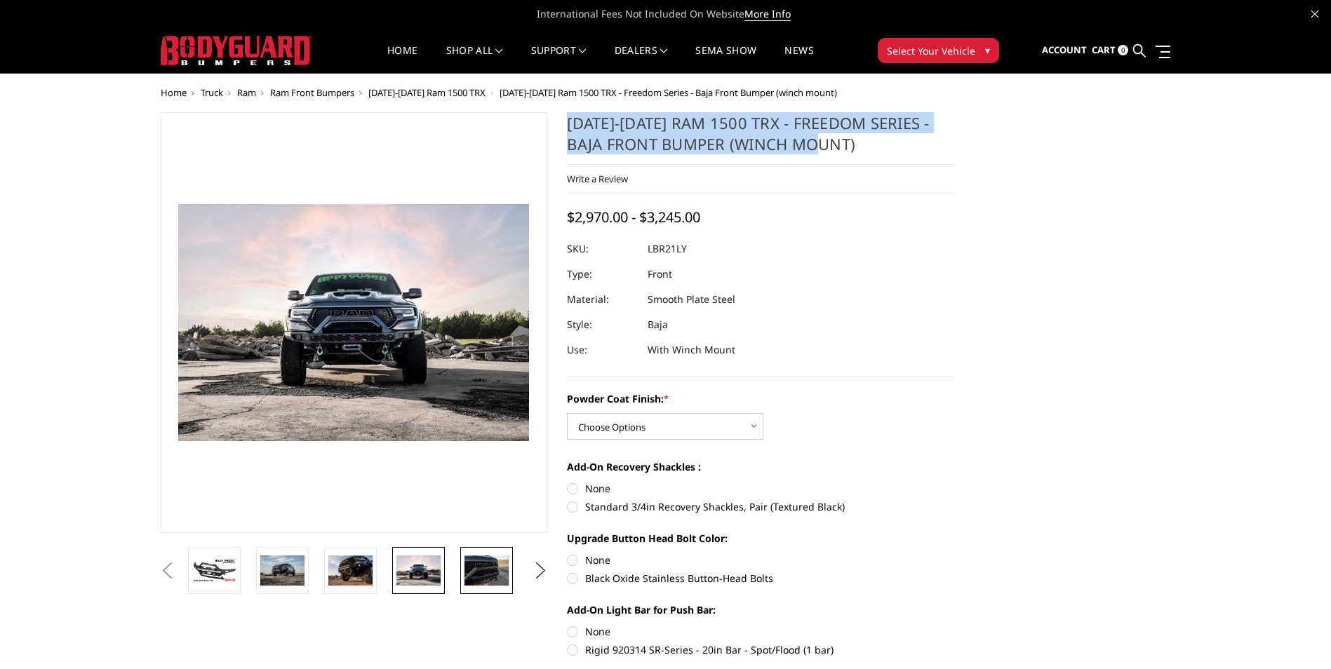
click at [481, 577] on img at bounding box center [486, 570] width 44 height 29
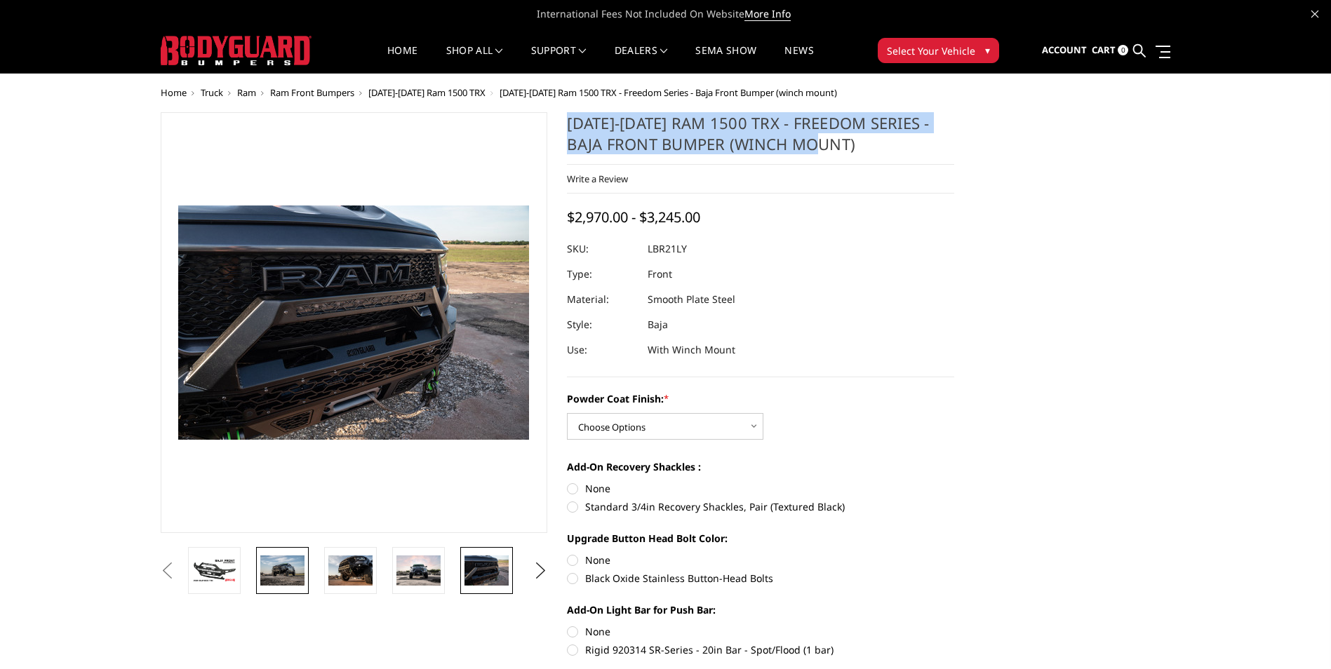
click at [297, 584] on img at bounding box center [282, 570] width 44 height 29
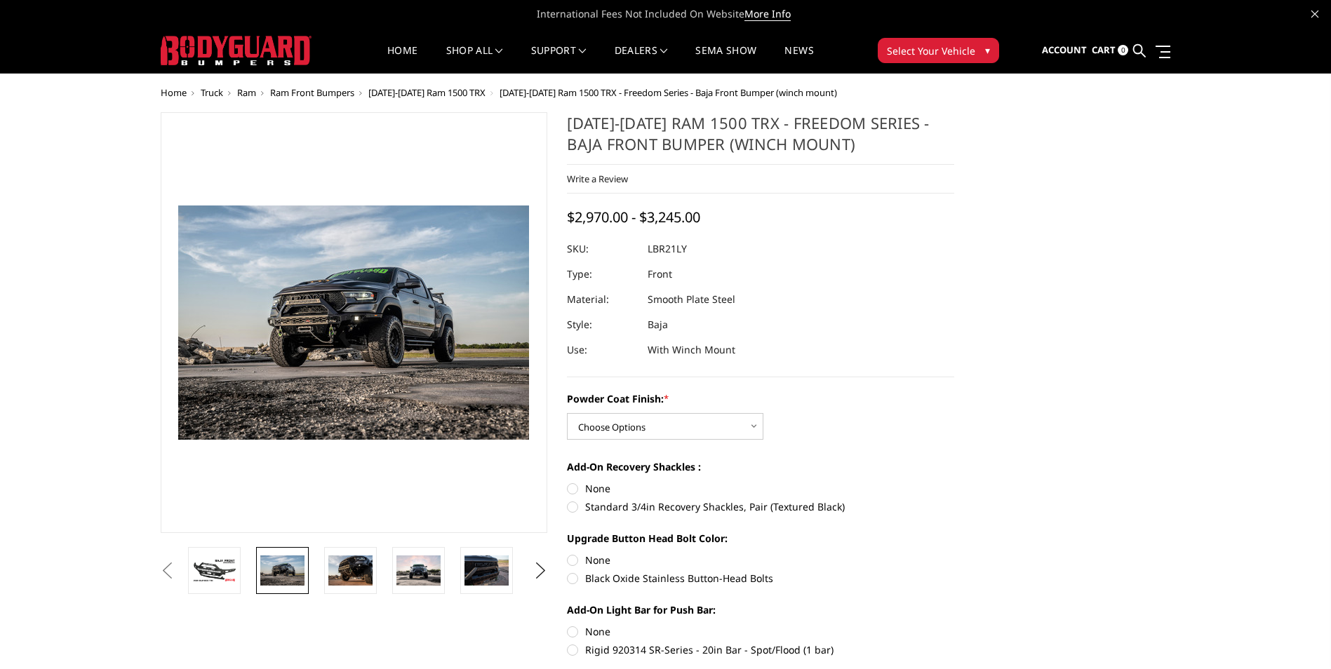
click at [937, 336] on dl "SKU: LBR21LY UPC: Type: Front Material: Smooth Plate Steel Style: Baja Use: Wit…" at bounding box center [760, 299] width 387 height 126
drag, startPoint x: 647, startPoint y: 425, endPoint x: 657, endPoint y: 438, distance: 17.0
click at [647, 425] on select "Choose Options Bare Metal Textured Black Powder Coat" at bounding box center [665, 426] width 196 height 27
select select "3139"
click at [567, 413] on select "Choose Options Bare Metal Textured Black Powder Coat" at bounding box center [665, 426] width 196 height 27
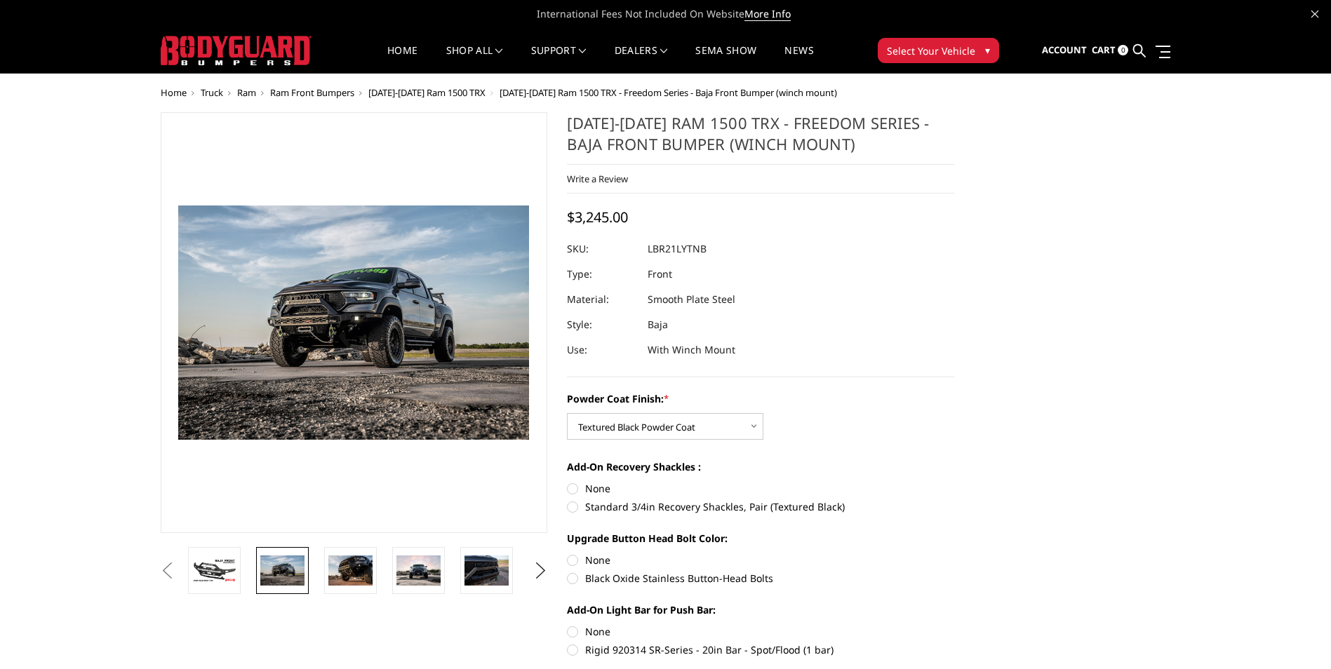
click at [572, 484] on label "None" at bounding box center [760, 488] width 387 height 15
click at [568, 482] on input "None" at bounding box center [567, 481] width 1 height 1
radio input "true"
